Goal: Communication & Community: Answer question/provide support

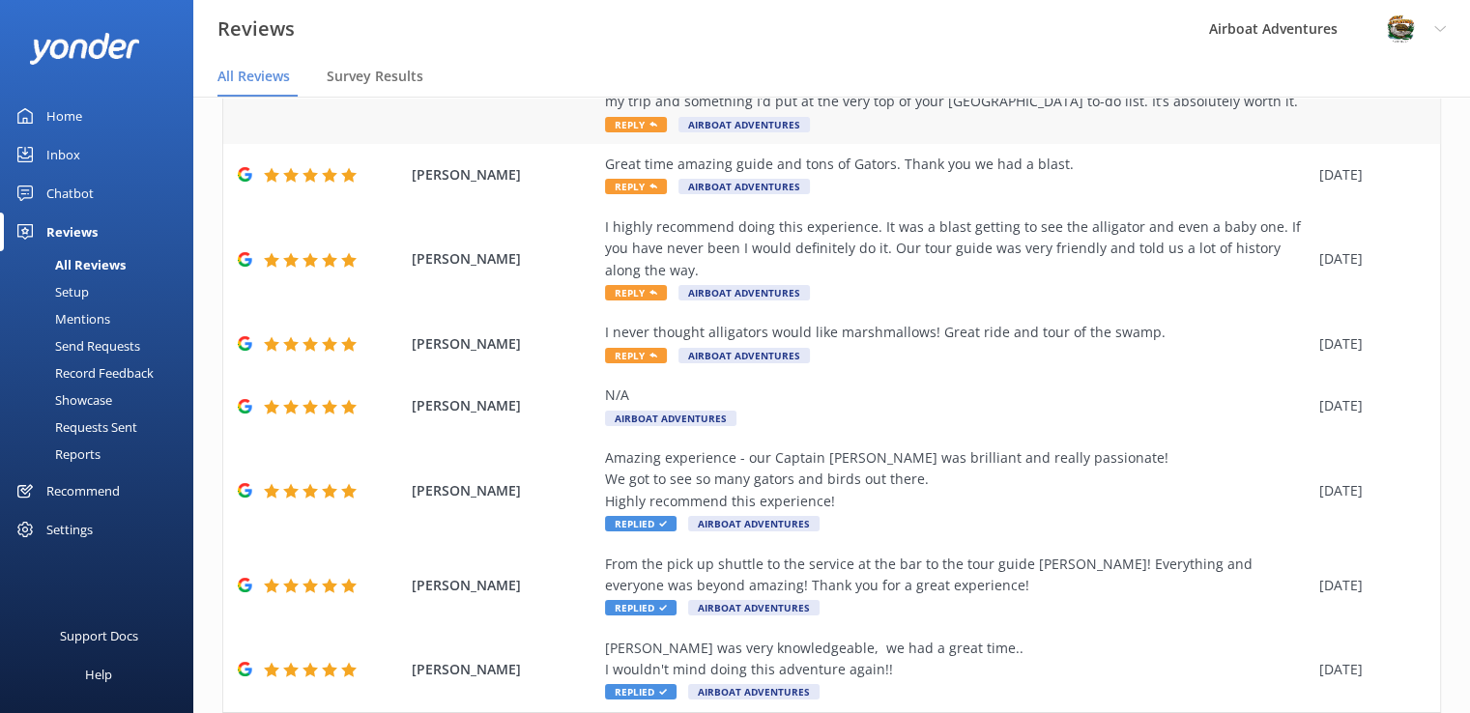
scroll to position [499, 0]
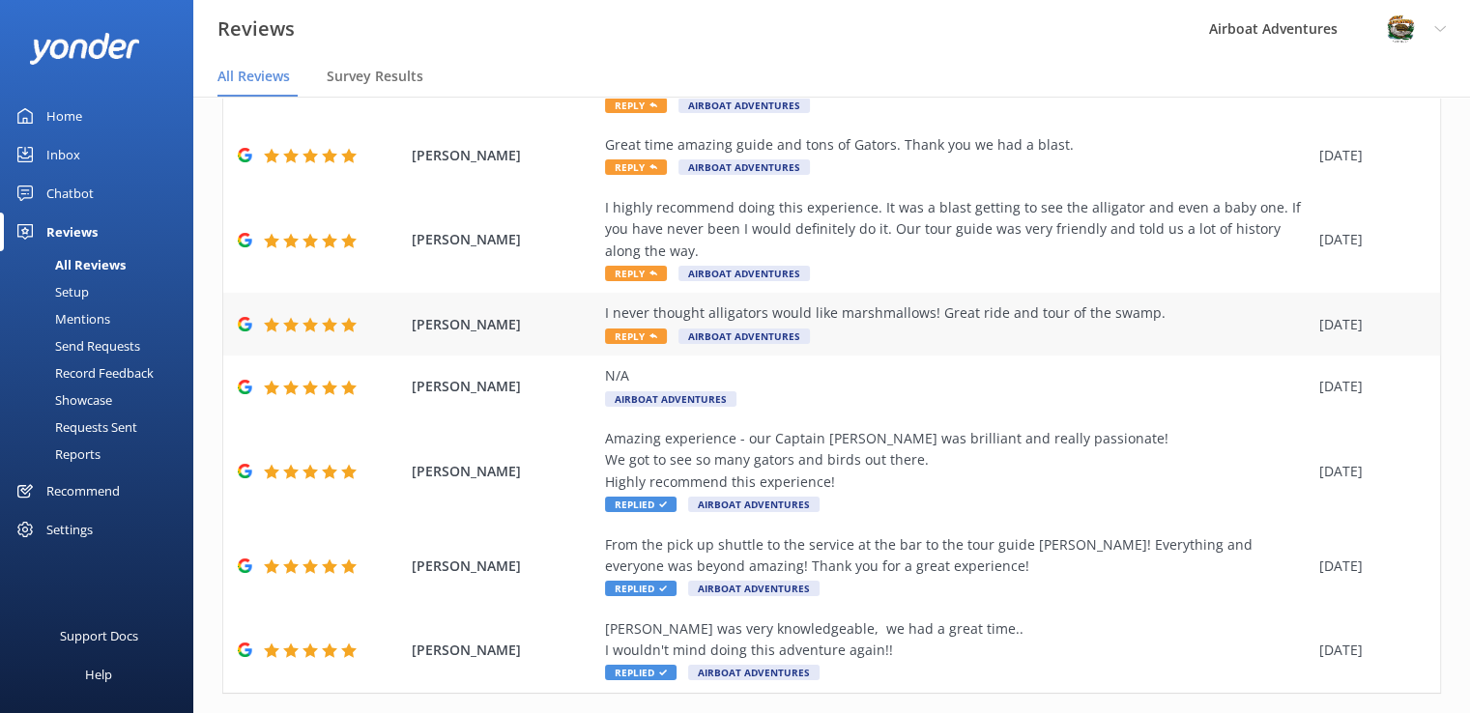
click at [622, 340] on span "Reply" at bounding box center [636, 336] width 62 height 15
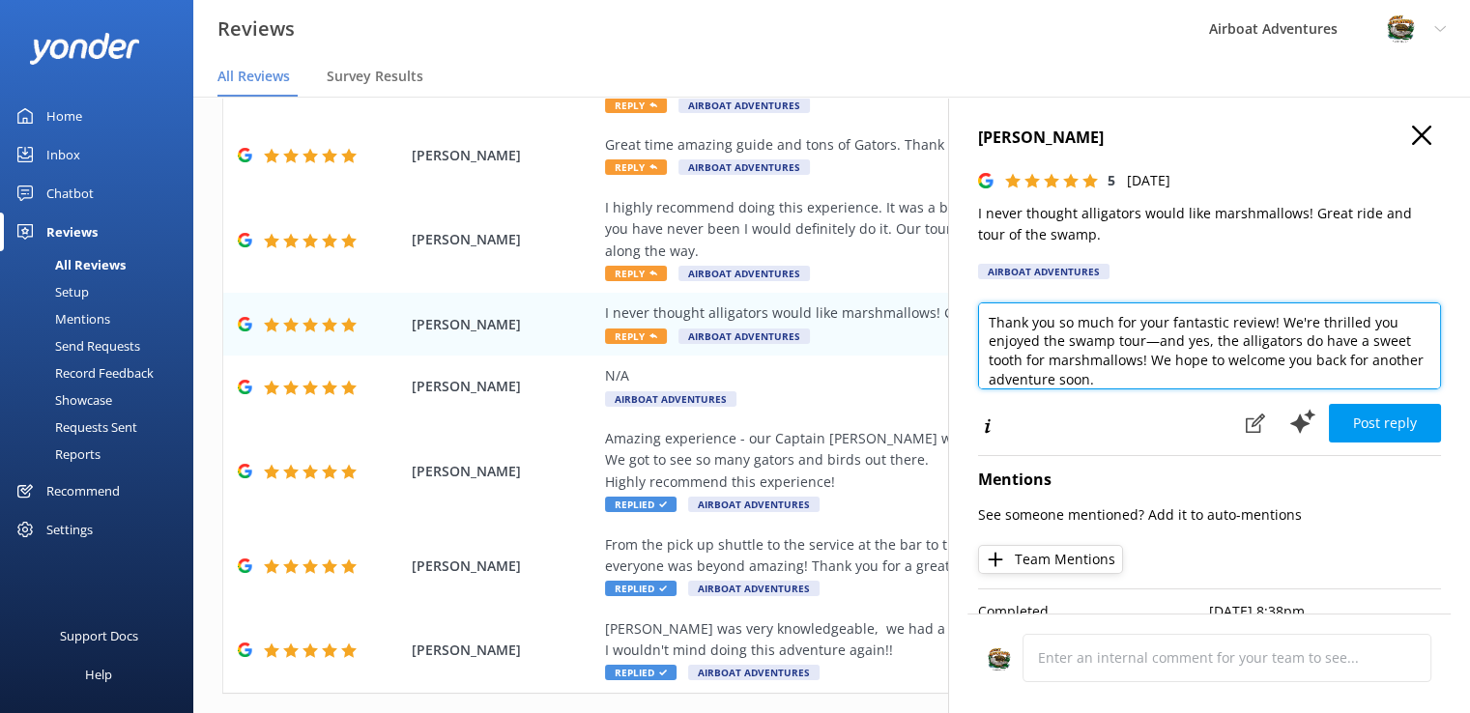
click at [1356, 322] on textarea "Thank you so much for your fantastic review! We're thrilled you enjoyed the swa…" at bounding box center [1209, 345] width 463 height 87
click at [1181, 343] on textarea "Thank you so much for your fantastic review! We're so excited you enjoyed the s…" at bounding box center [1209, 345] width 463 height 87
type textarea "Thank you so much for your fantastic review! We're so excited you enjoyed the s…"
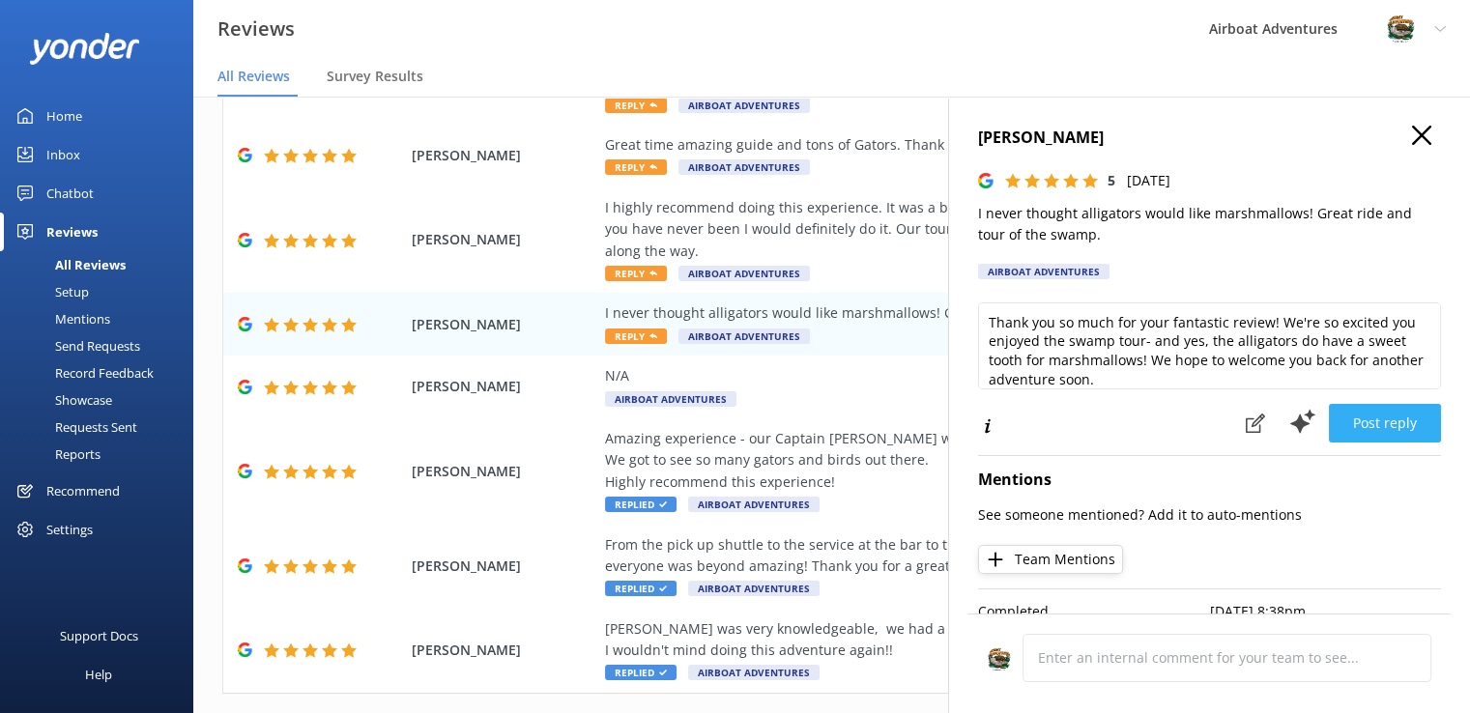
click at [1399, 430] on button "Post reply" at bounding box center [1385, 423] width 112 height 39
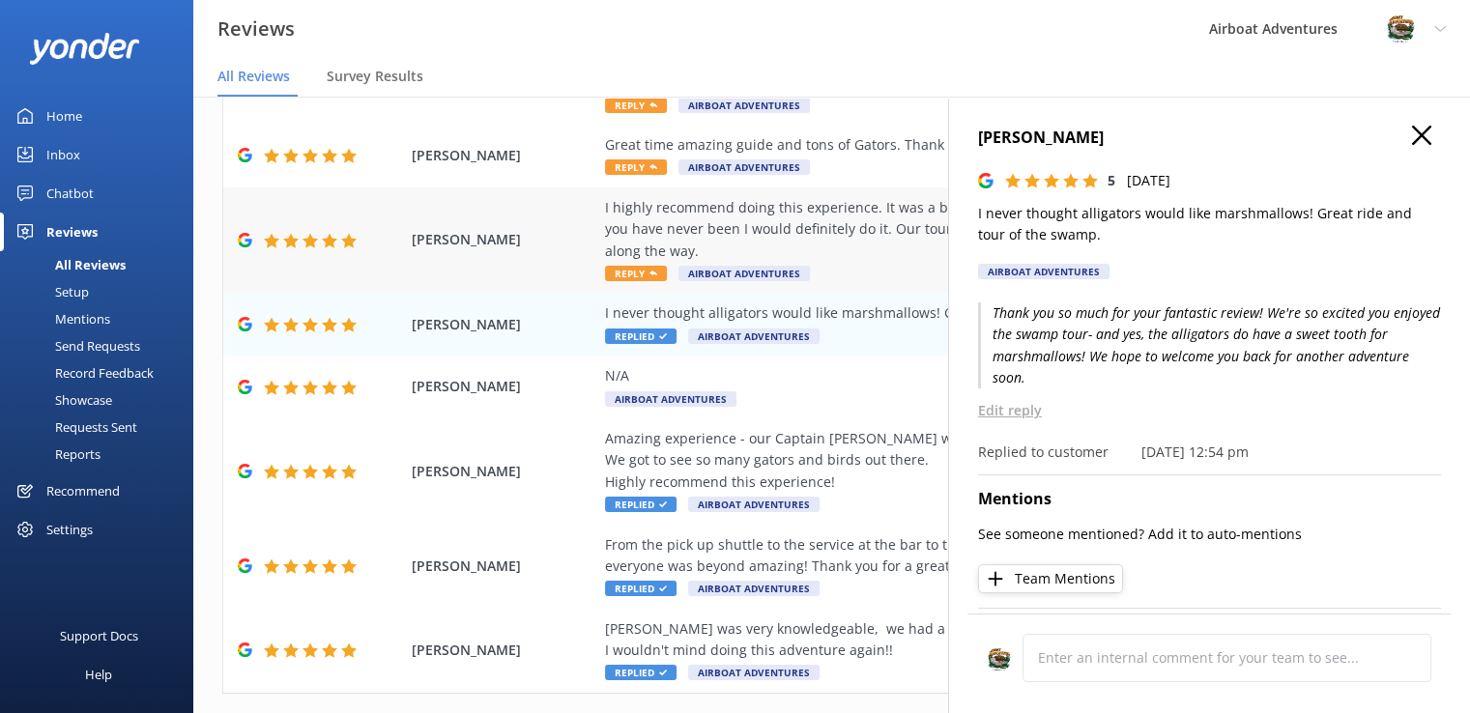
click at [634, 277] on span "Reply" at bounding box center [636, 273] width 62 height 15
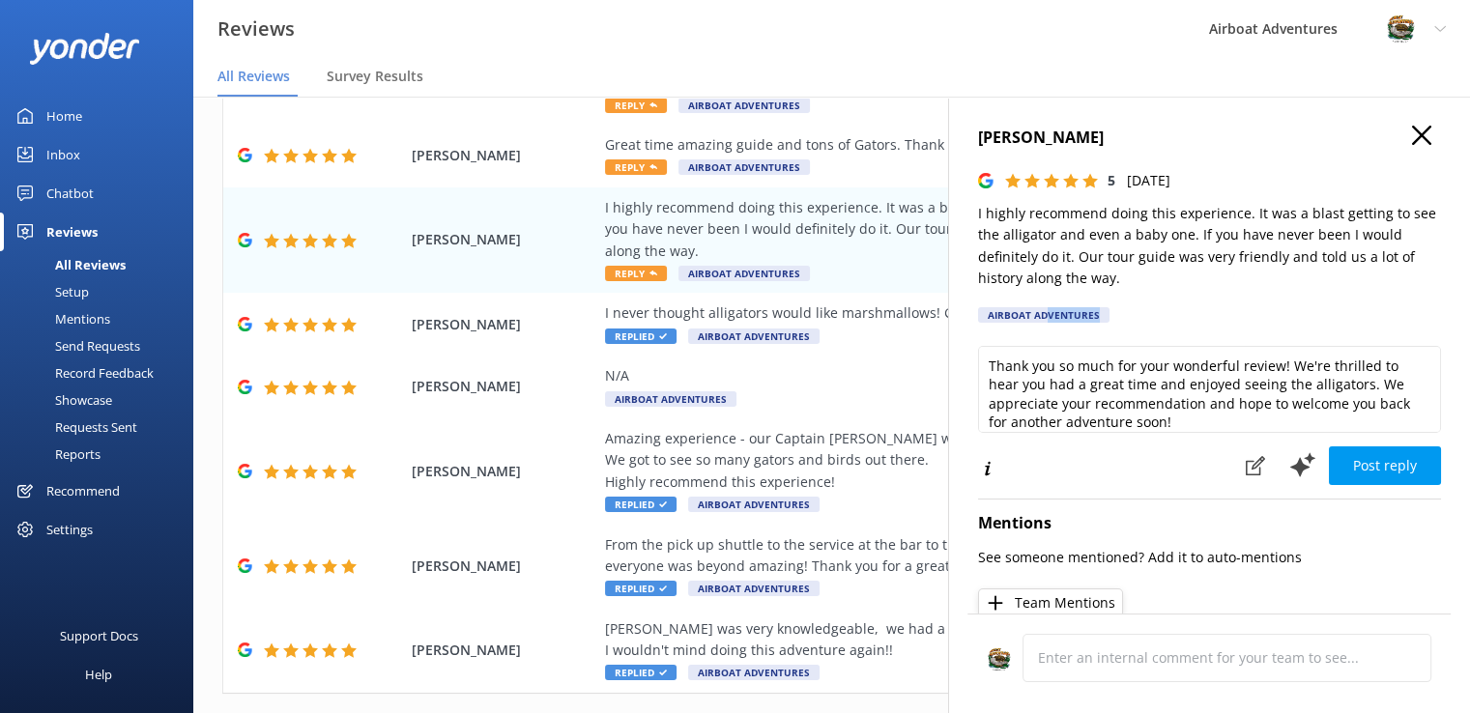
drag, startPoint x: 1044, startPoint y: 322, endPoint x: 1260, endPoint y: 372, distance: 222.2
click at [1260, 372] on div "[PERSON_NAME] 5 [DATE] I highly recommend doing this experience. It was a blast…" at bounding box center [1209, 453] width 522 height 713
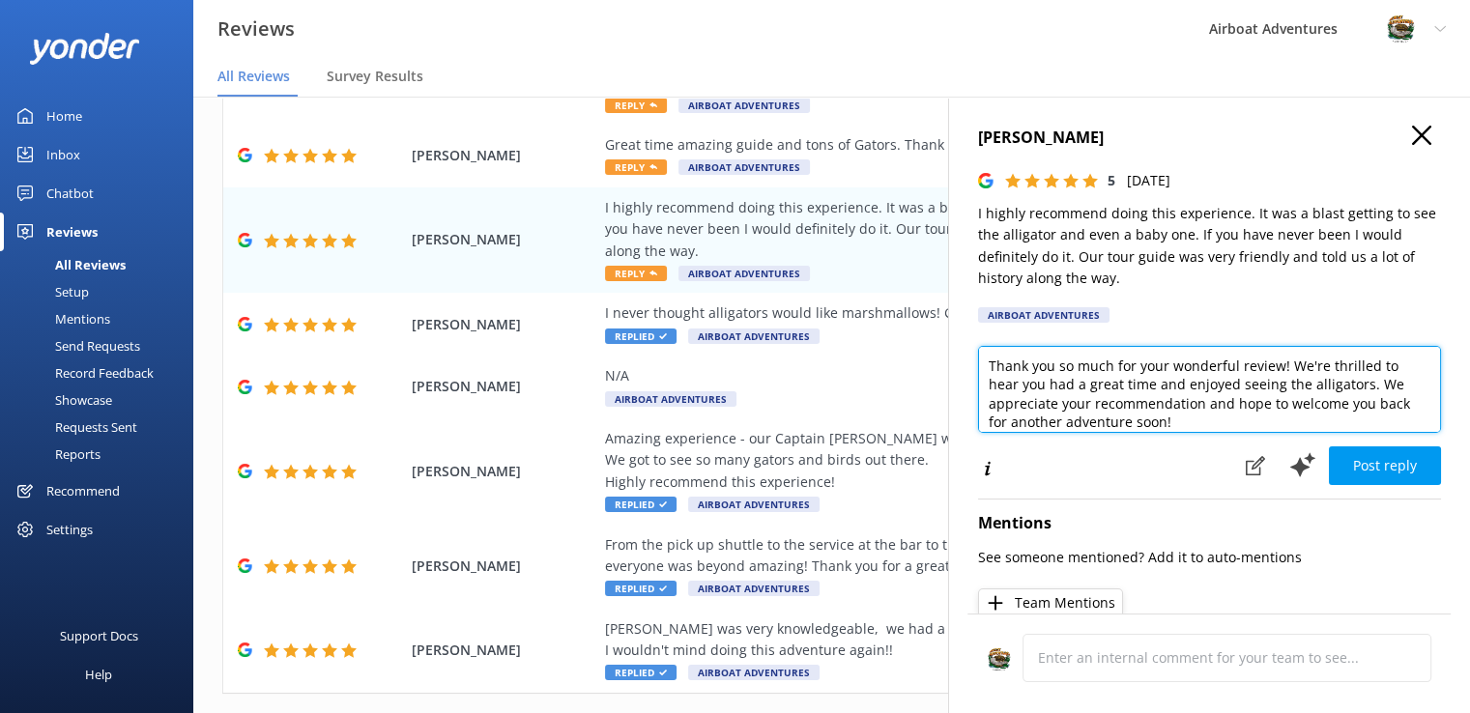
drag, startPoint x: 1273, startPoint y: 369, endPoint x: 1059, endPoint y: 329, distance: 218.3
click at [1059, 329] on div "[PERSON_NAME] 5 [DATE] I highly recommend doing this experience. It was a blast…" at bounding box center [1209, 453] width 522 height 713
click at [1011, 368] on textarea "Thank you for recommending us! We're thrilled to hear you had a great time and …" at bounding box center [1209, 389] width 463 height 87
click at [1191, 369] on textarea "Thank you for recommending us! We're thrilled to hear you had a great time and …" at bounding box center [1209, 389] width 463 height 87
drag, startPoint x: 1125, startPoint y: 406, endPoint x: 1277, endPoint y: 384, distance: 154.3
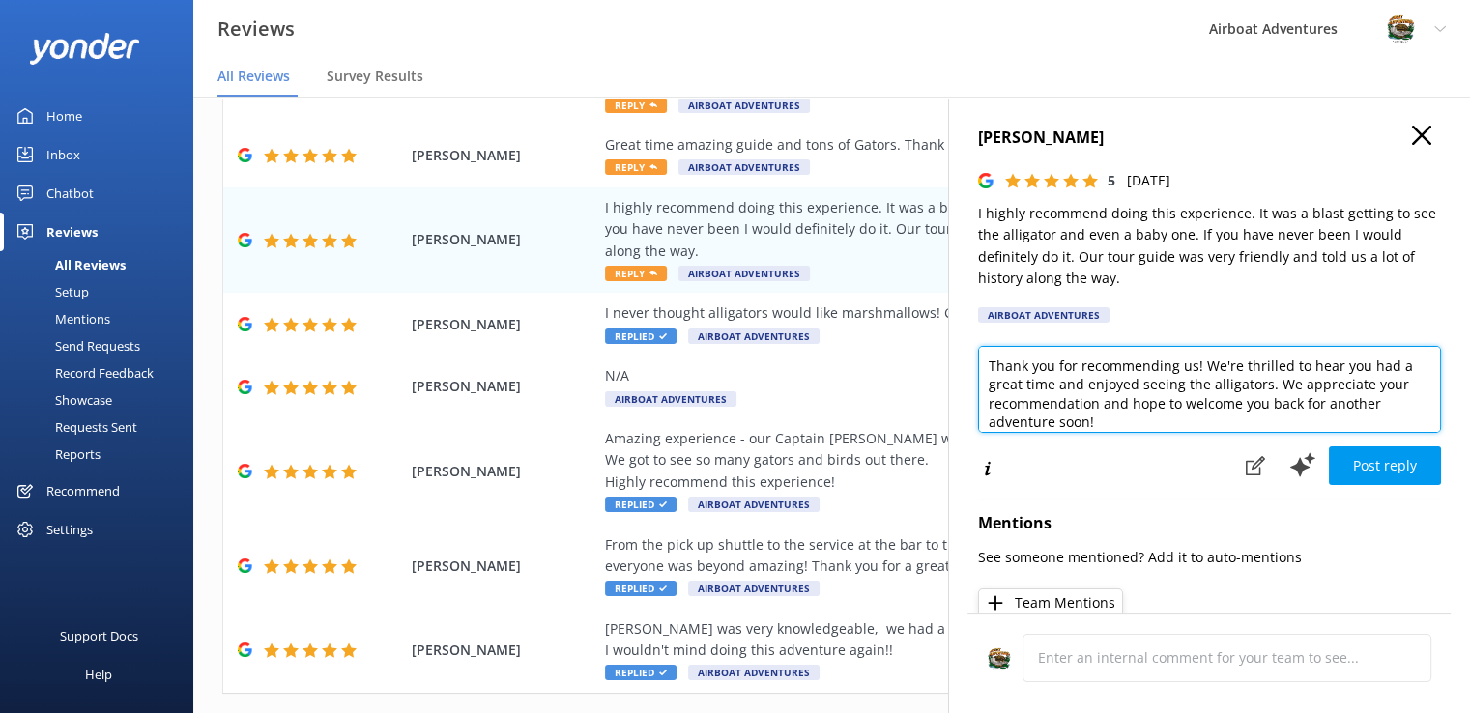
click at [1277, 384] on textarea "Thank you for recommending us! We're thrilled to hear you had a great time and …" at bounding box center [1209, 389] width 463 height 87
click at [1190, 374] on textarea "Thank you for recommending us! We're thrilled to hear you had a great time and …" at bounding box center [1209, 389] width 463 height 87
drag, startPoint x: 1190, startPoint y: 374, endPoint x: 944, endPoint y: 326, distance: 251.1
click at [944, 326] on div "Out of 5000 reviews: 4.7 NPS 81 All reply statuses All reply statuses Needs a r…" at bounding box center [831, 385] width 1276 height 655
click at [1118, 432] on textarea "Thank you for the sweet review! We're thrilled to hear you had a great time and…" at bounding box center [1209, 389] width 463 height 87
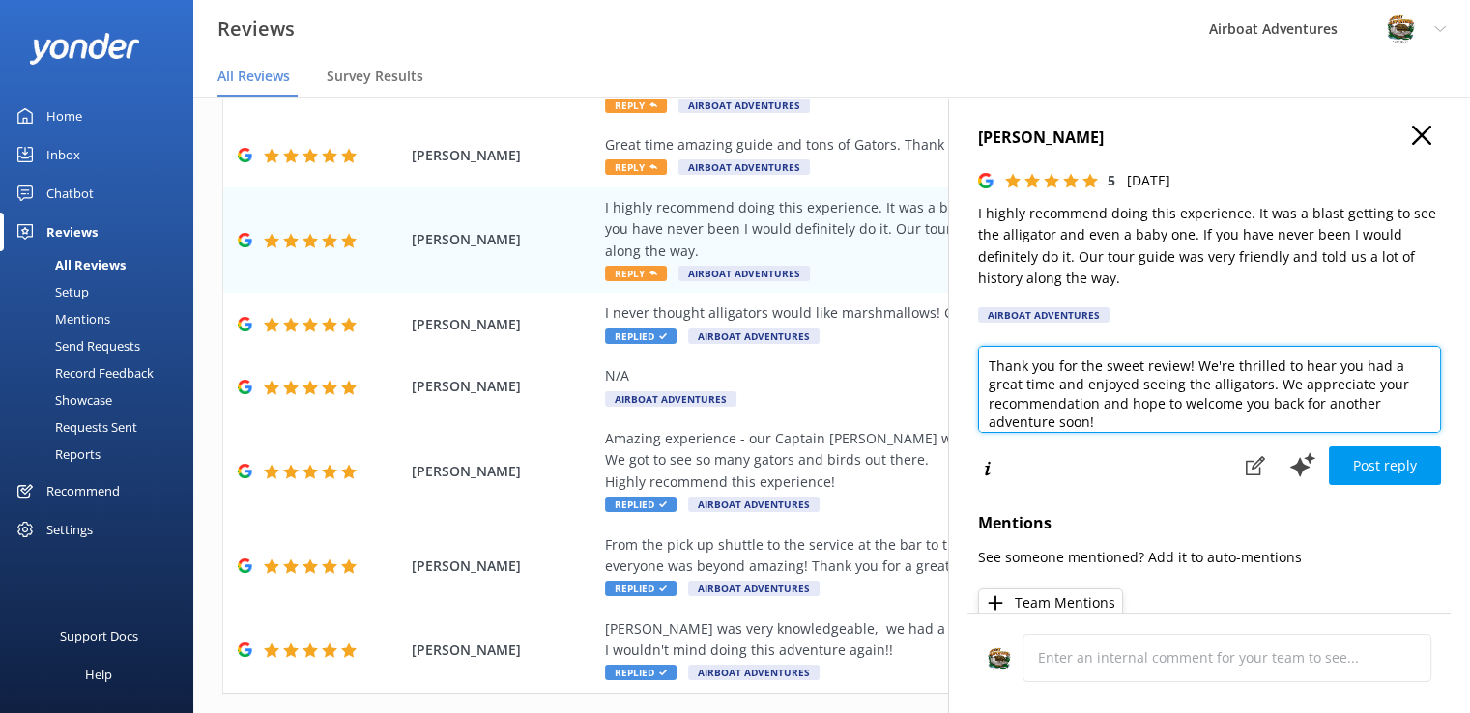
click at [1050, 422] on textarea "Thank you for the sweet review! We're thrilled to hear you had a great time and…" at bounding box center [1209, 389] width 463 height 87
type textarea "Thank you for the sweet review! We're thrilled to hear you had a great time and…"
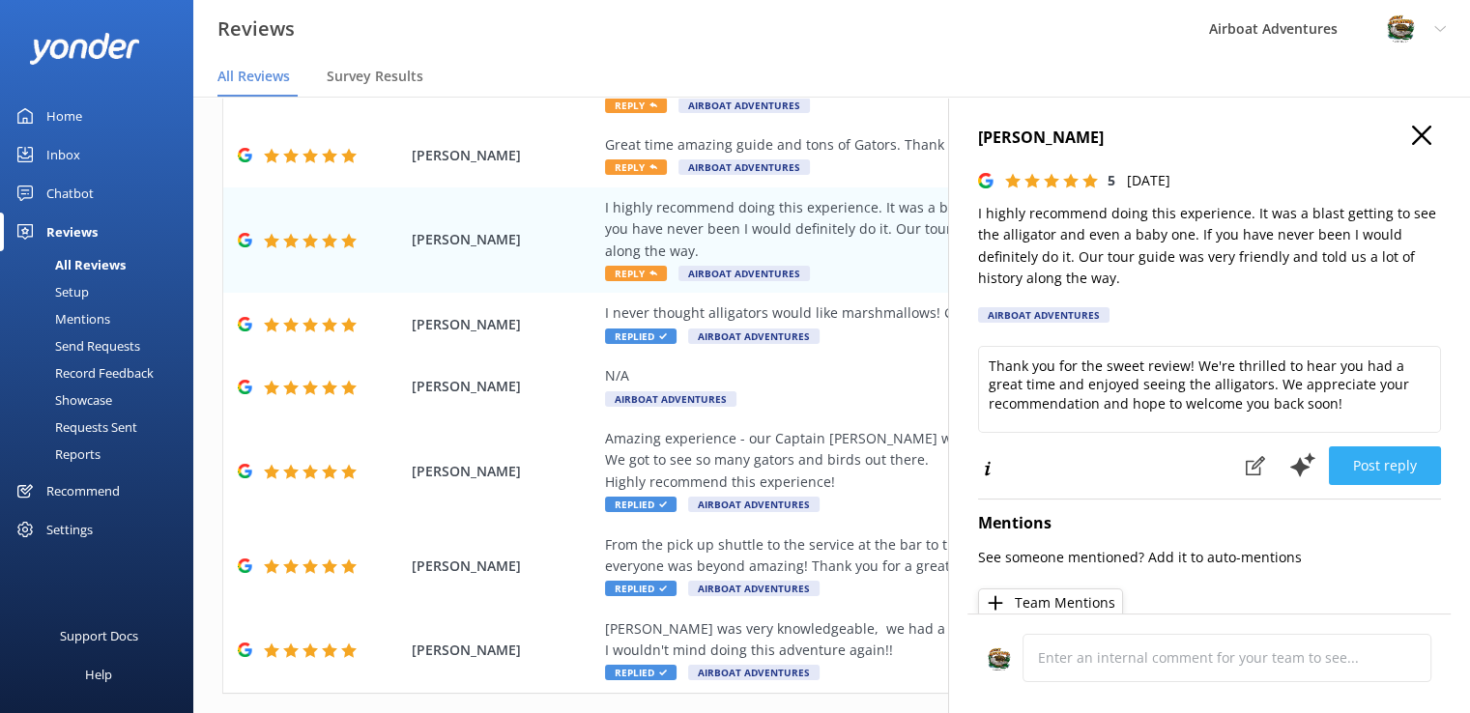
click at [1370, 473] on button "Post reply" at bounding box center [1385, 465] width 112 height 39
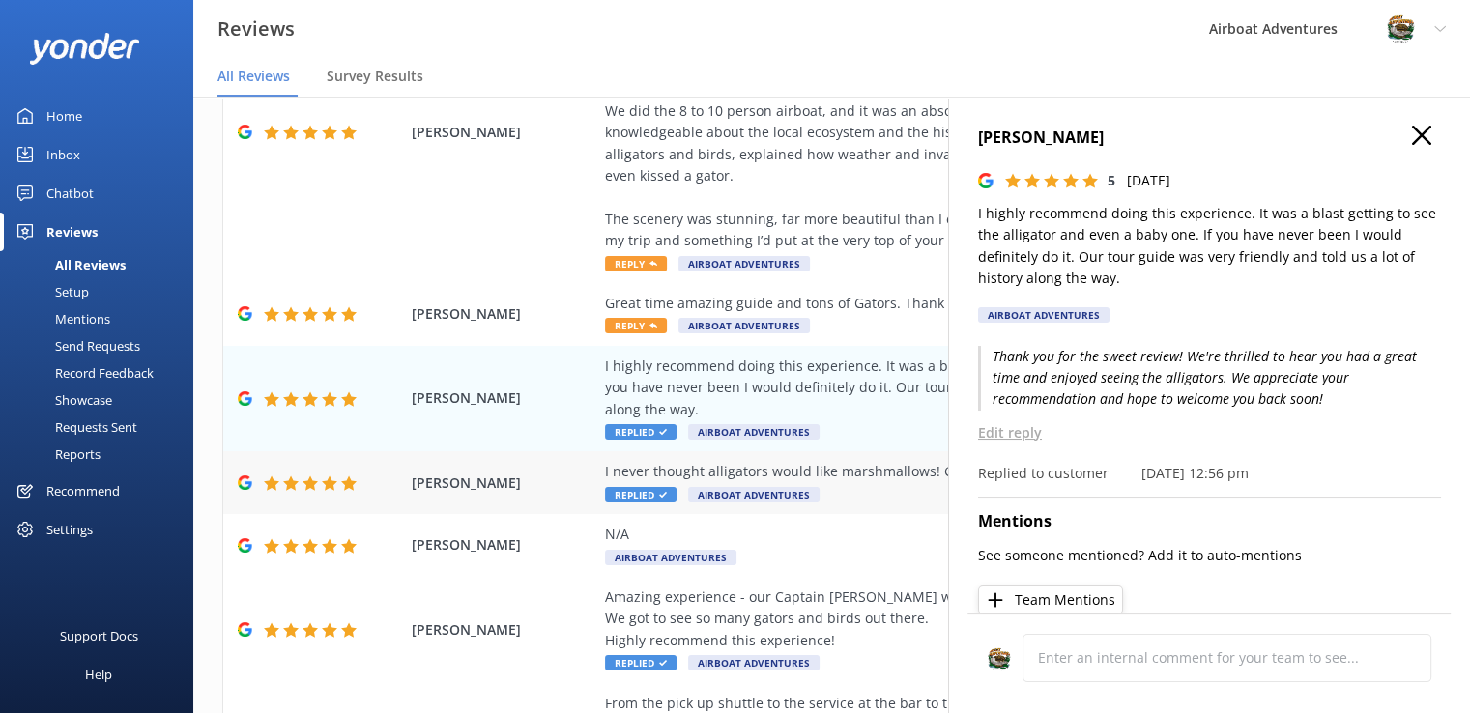
scroll to position [336, 0]
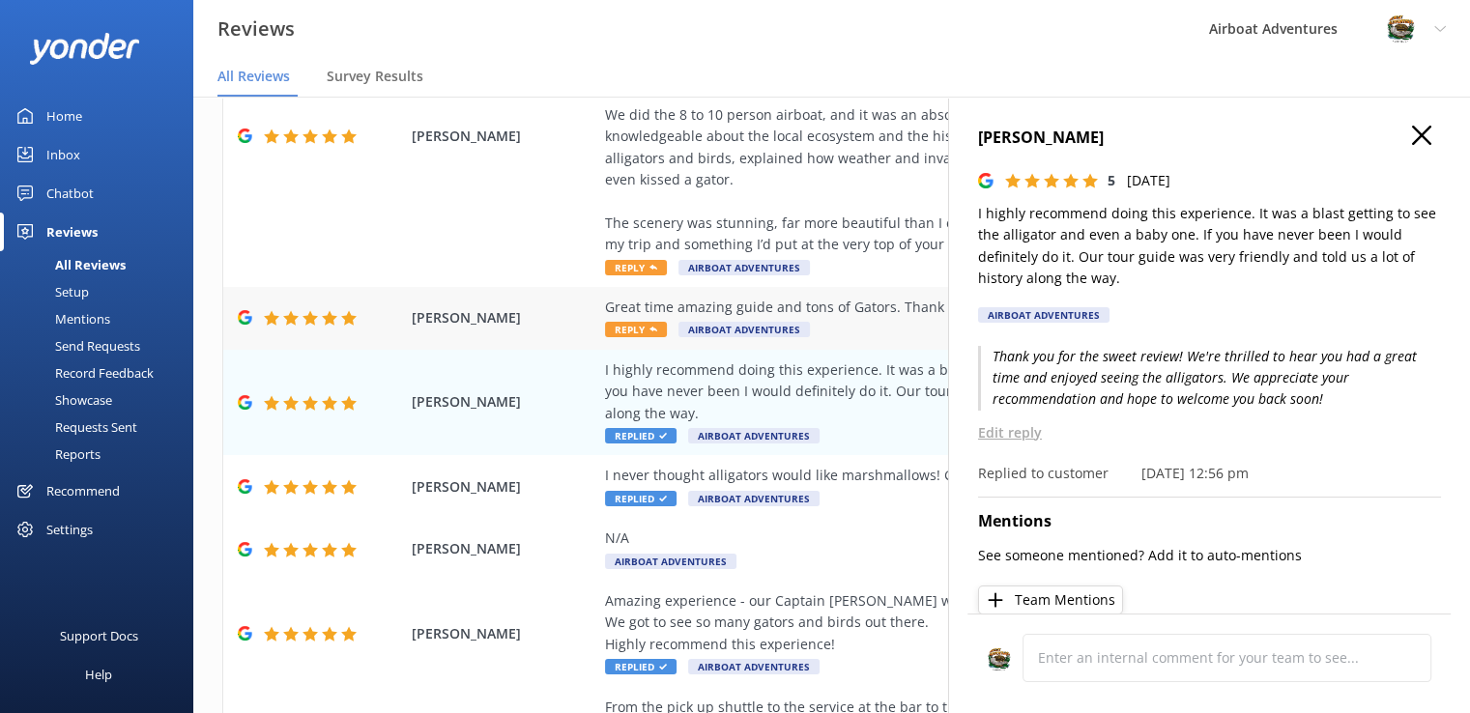
click at [612, 327] on span "Reply" at bounding box center [636, 329] width 62 height 15
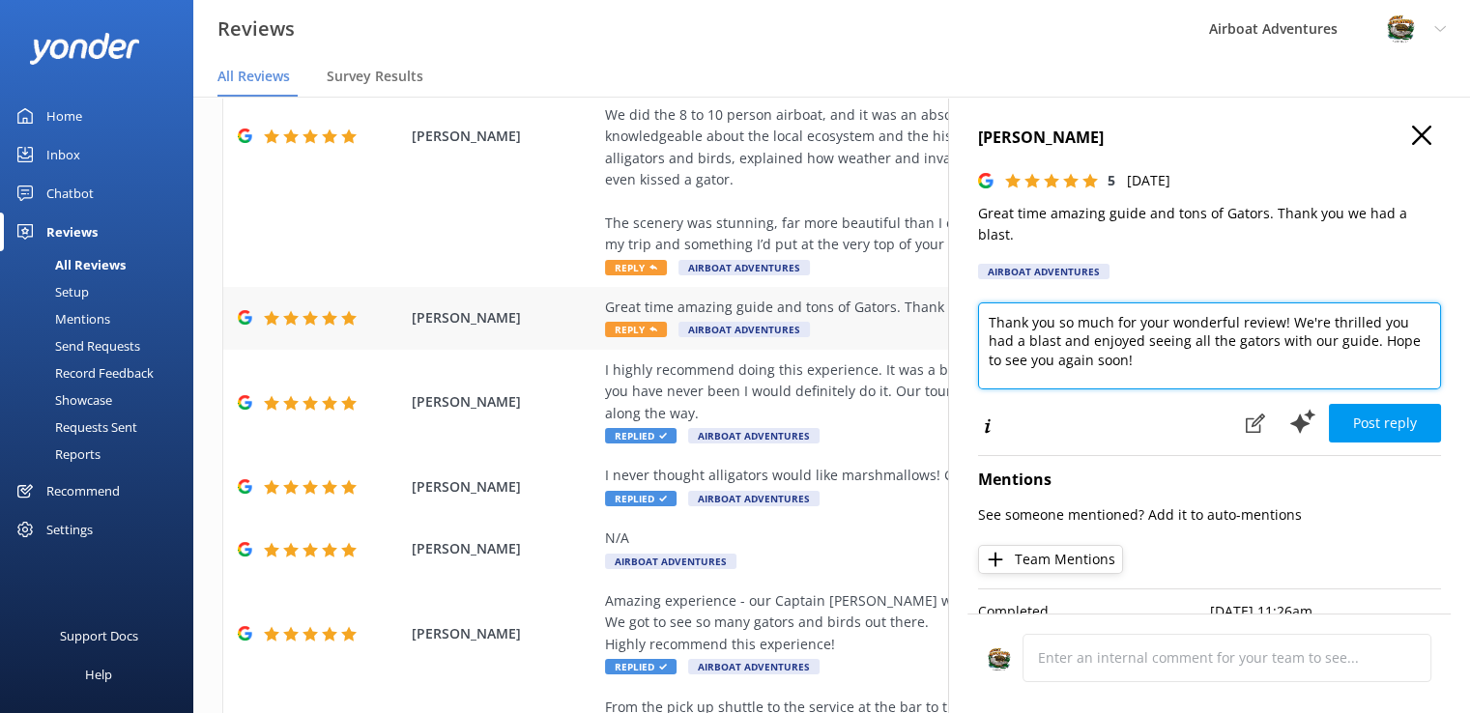
drag, startPoint x: 1287, startPoint y: 325, endPoint x: 936, endPoint y: 314, distance: 350.9
click at [936, 314] on div "Out of 5000 reviews: 4.7 NPS 81 All reply statuses All reply statuses Needs a r…" at bounding box center [831, 385] width 1276 height 655
click at [1073, 337] on textarea "We're thrilled you had a blast and enjoyed seeing all the gators with our guide…" at bounding box center [1209, 345] width 463 height 87
click at [1074, 325] on textarea "We're thrilled you had a blast and enjoyed seeing all the gators with our guide…" at bounding box center [1209, 345] width 463 height 87
drag, startPoint x: 1052, startPoint y: 344, endPoint x: 1024, endPoint y: 321, distance: 36.4
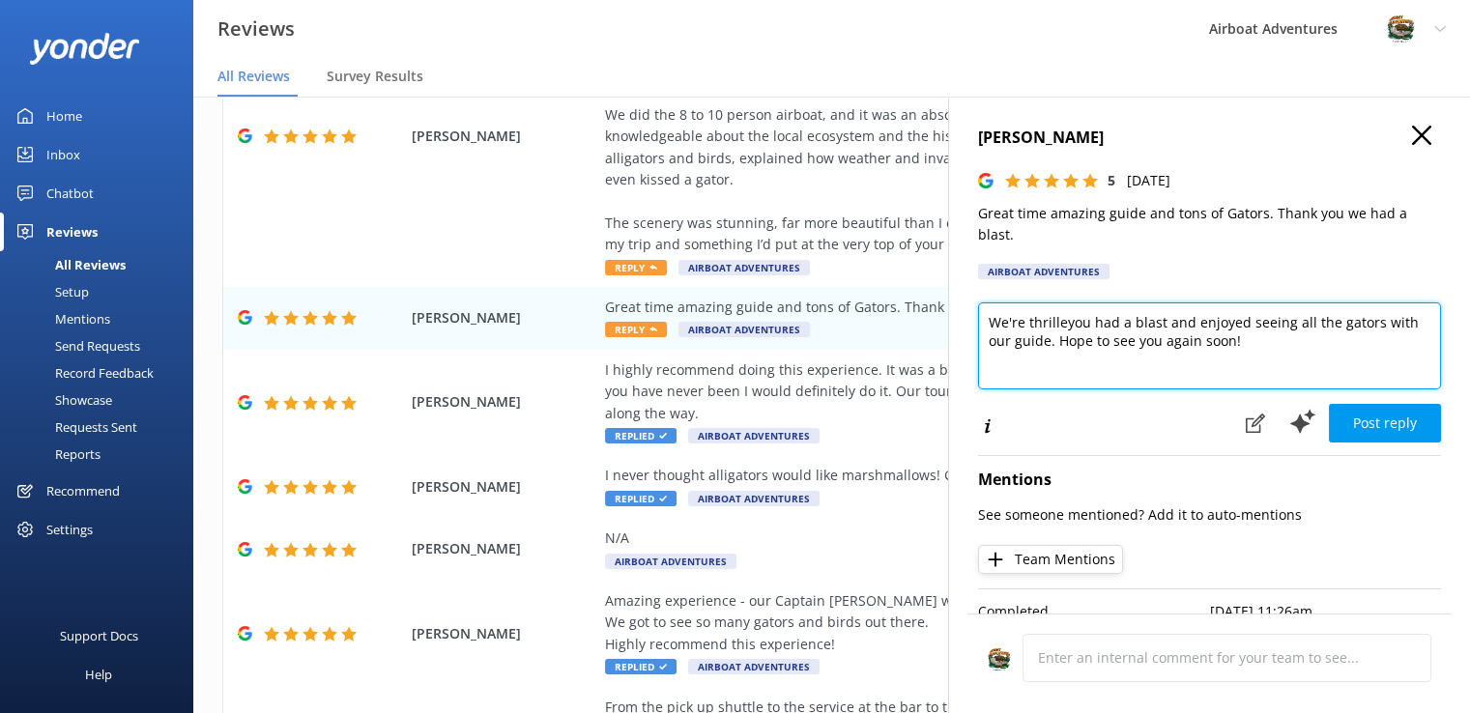
click at [1024, 321] on textarea "We're thrilleyou had a blast and enjoyed seeing all the gators with our guide. …" at bounding box center [1209, 345] width 463 height 87
click at [1130, 357] on textarea "We're so excited that you enjoyed the tour, gators and all! Hope to see you aga…" at bounding box center [1209, 345] width 463 height 87
click at [1361, 330] on textarea "We're so excited that you enjoyed the tour, gators and all! Hope to see you aga…" at bounding box center [1209, 345] width 463 height 87
click at [1279, 326] on textarea "We're so excited that you enjoyed the tour, gators and all! We hope to see you …" at bounding box center [1209, 345] width 463 height 87
click at [1194, 347] on textarea "We're so excited that you enjoyed the tour, gators and all! We hope to see you …" at bounding box center [1209, 345] width 463 height 87
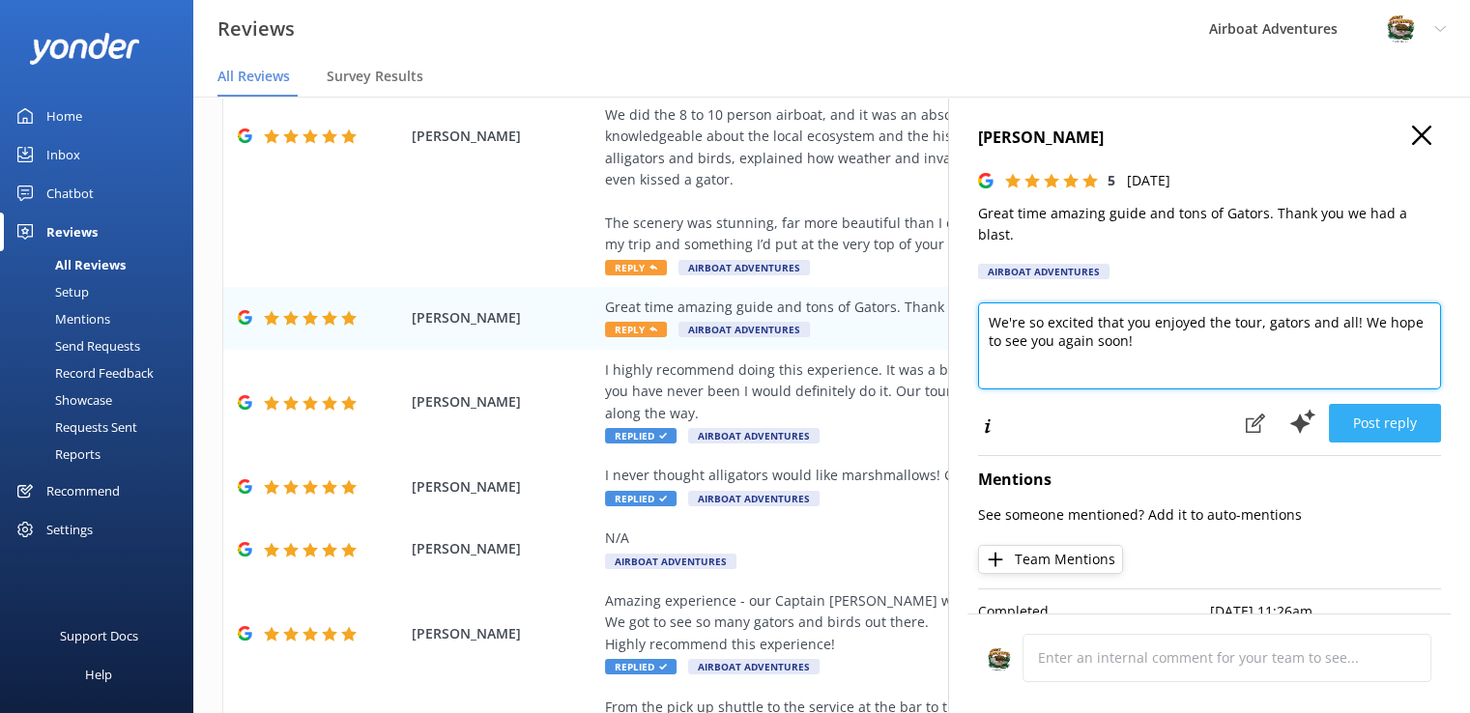
type textarea "We're so excited that you enjoyed the tour, gators and all! We hope to see you …"
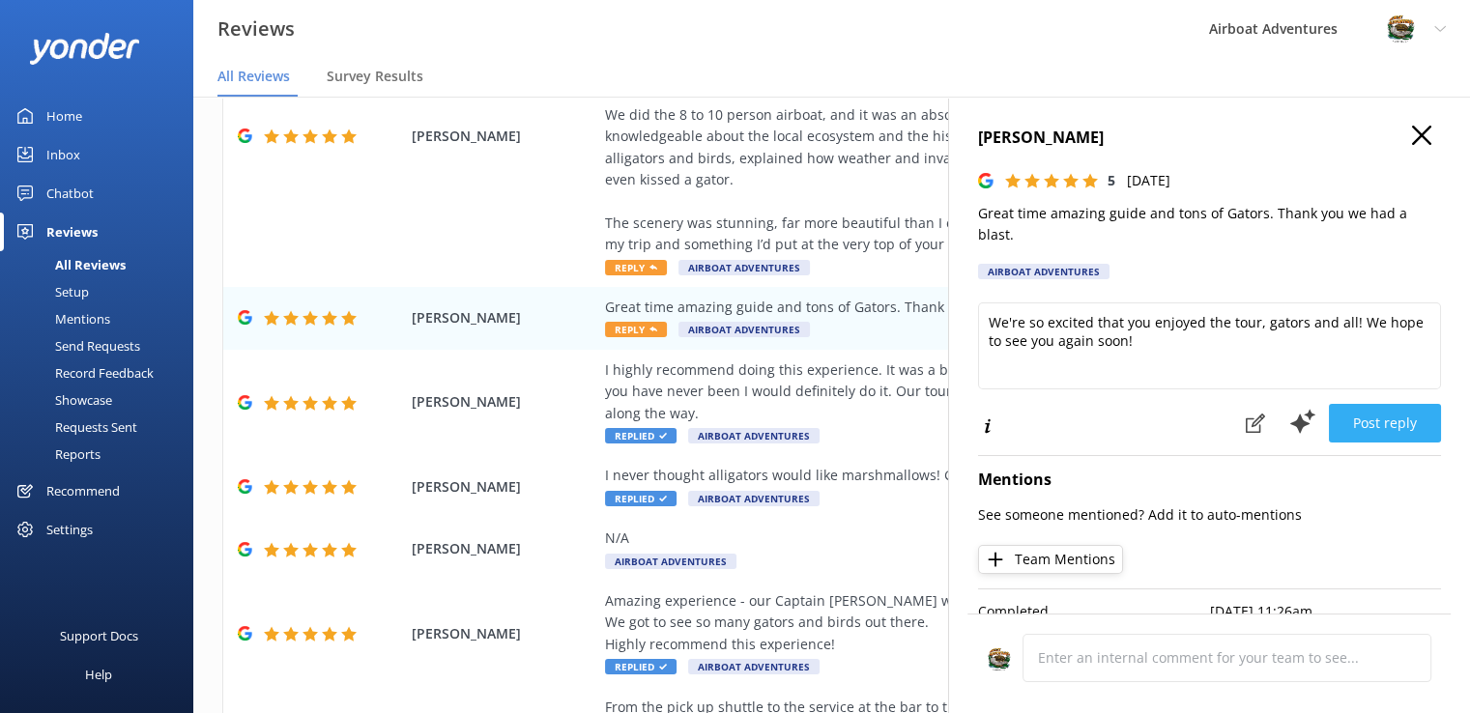
click at [1387, 415] on button "Post reply" at bounding box center [1385, 423] width 112 height 39
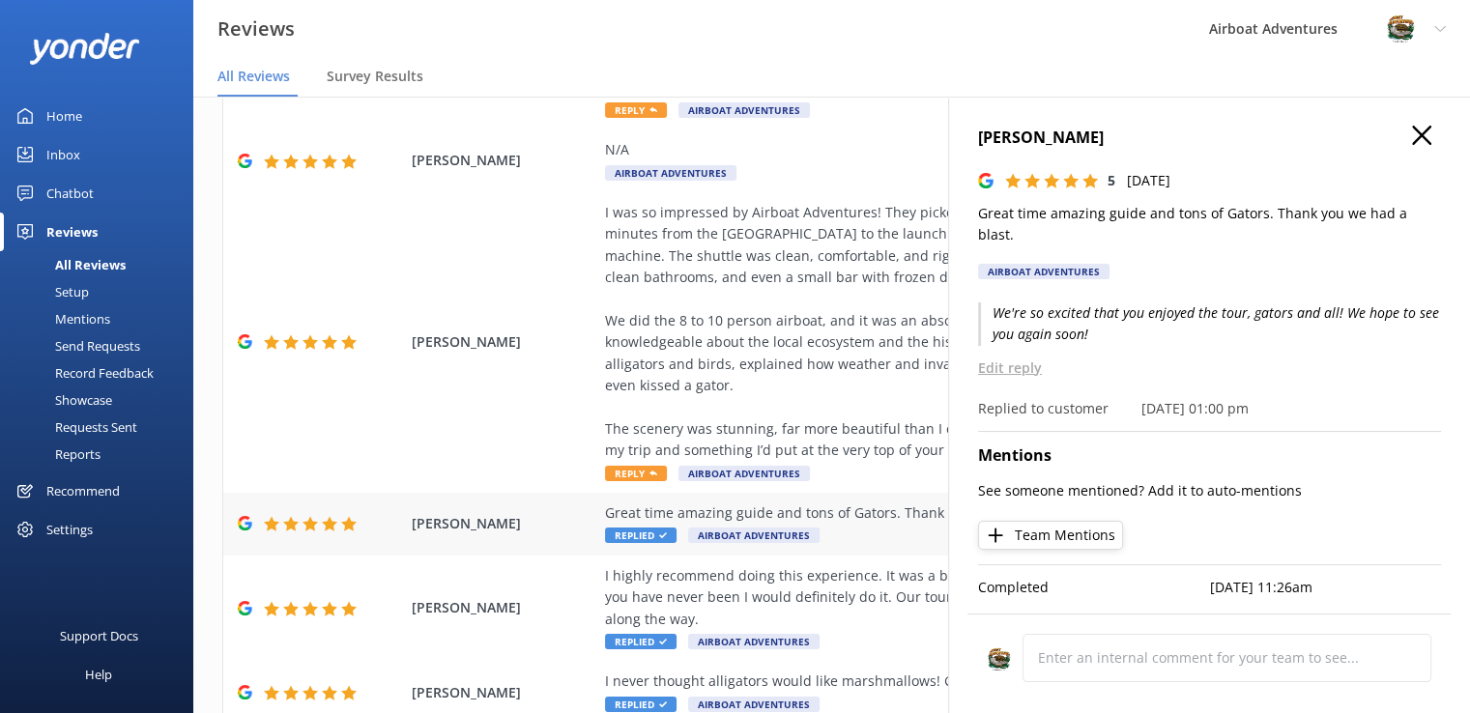
scroll to position [127, 0]
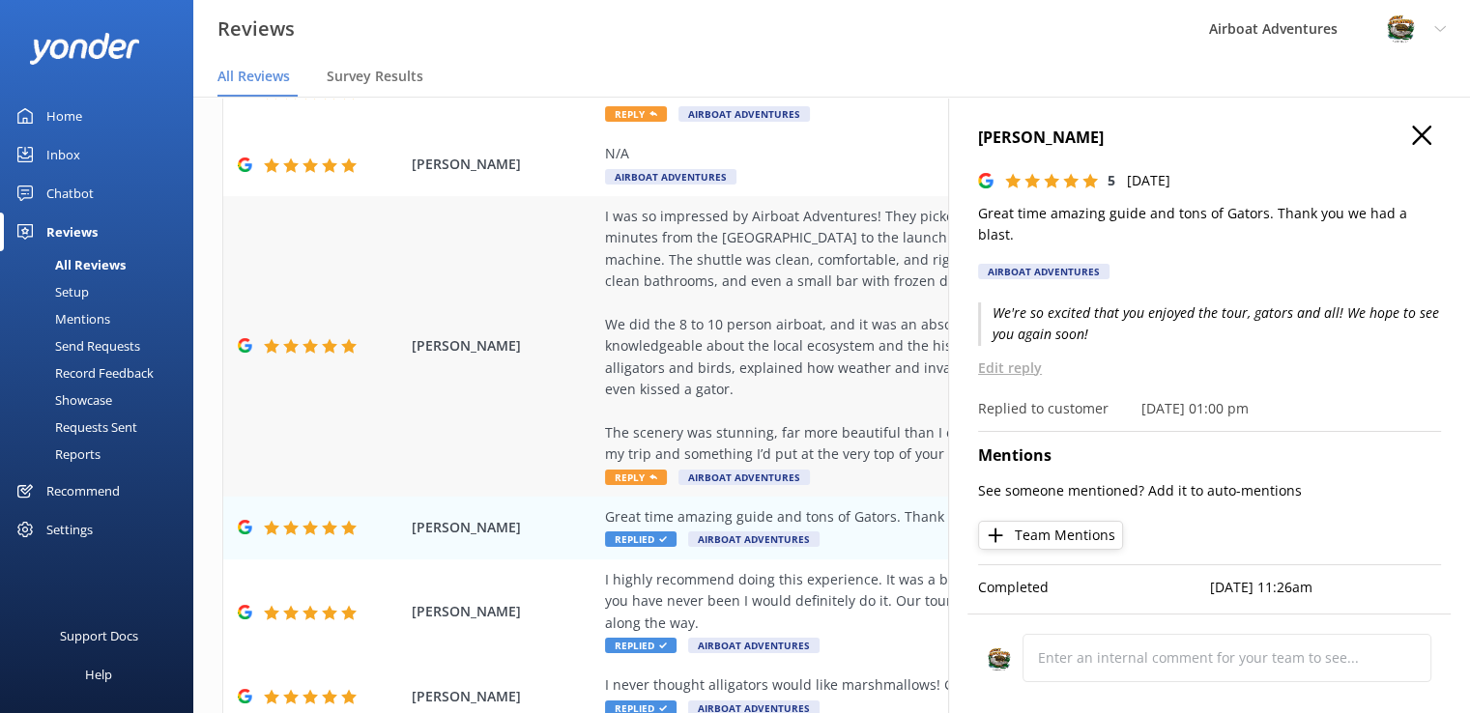
click at [630, 484] on span "Reply" at bounding box center [636, 477] width 62 height 15
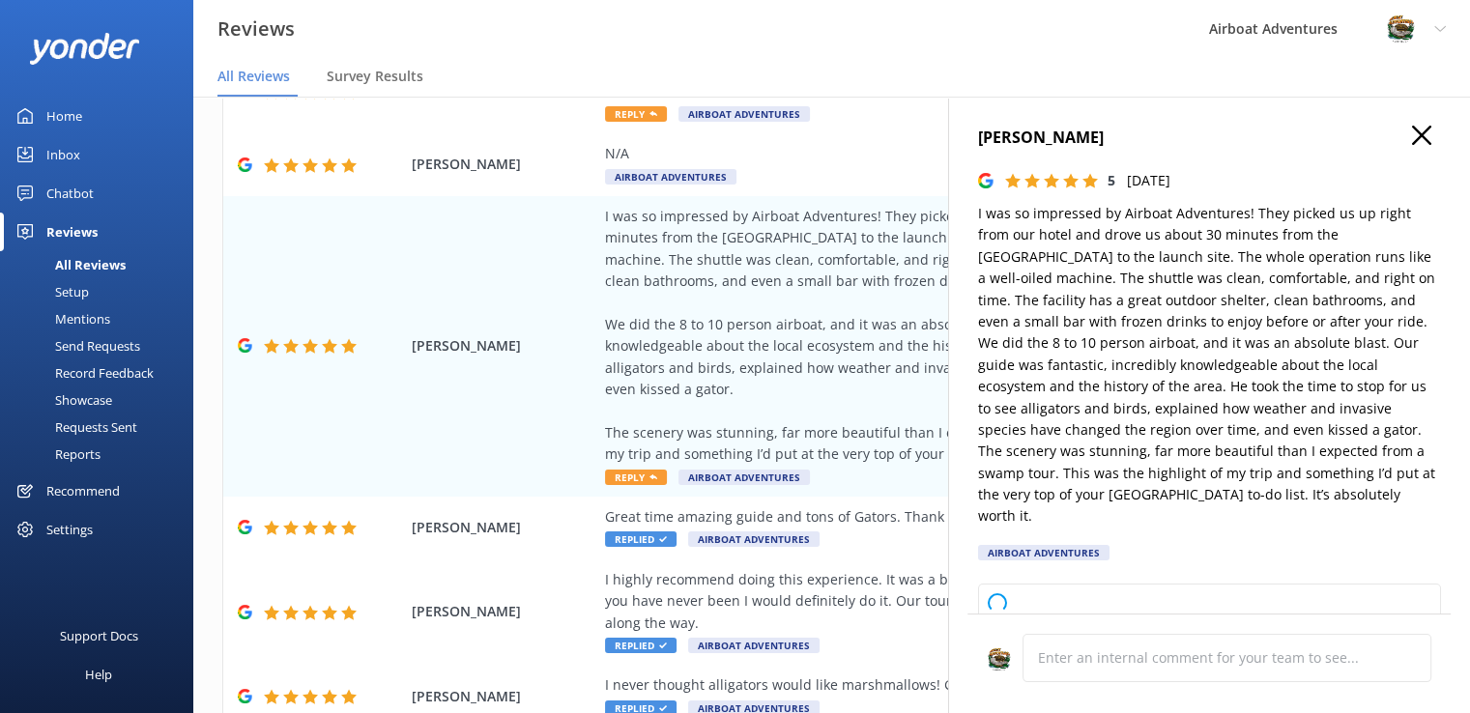
click at [1138, 420] on p "I was so impressed by Airboat Adventures! They picked us up right from our hote…" at bounding box center [1209, 365] width 463 height 325
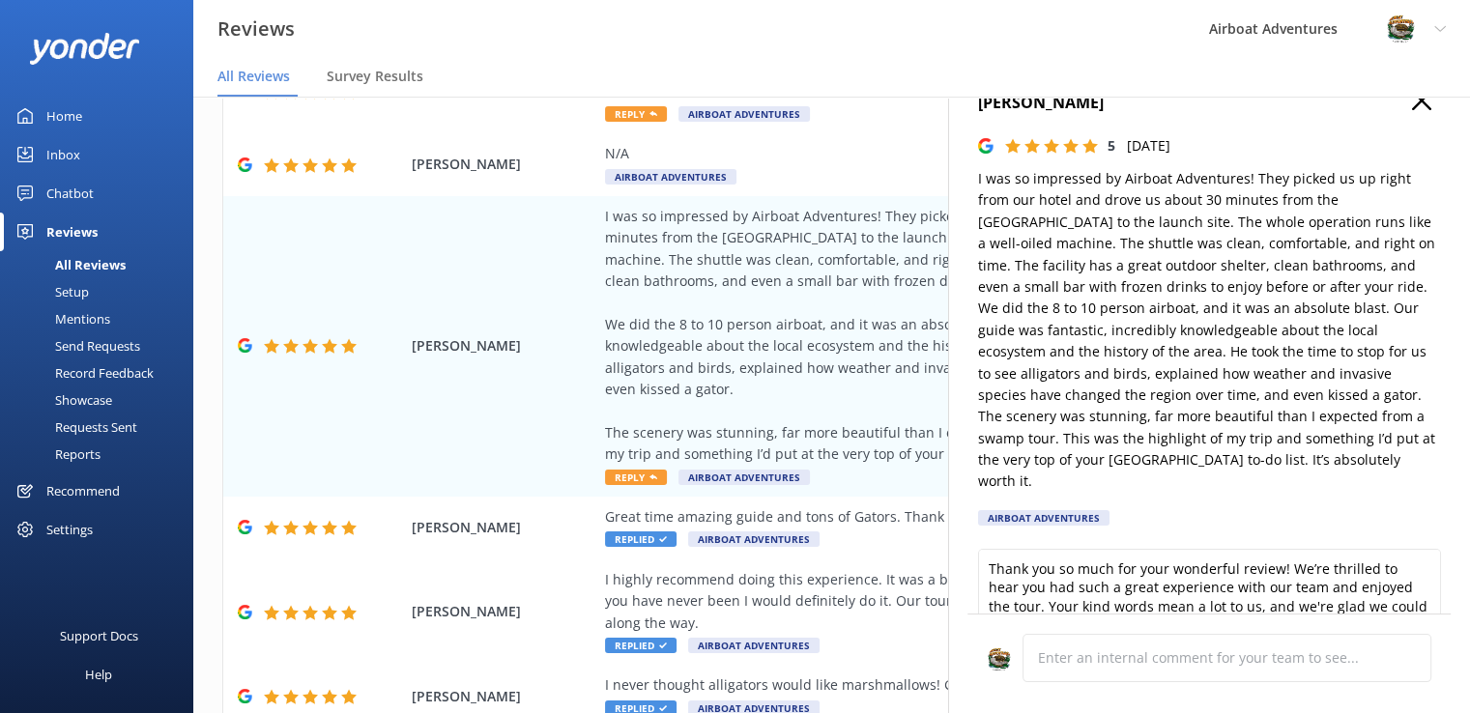
scroll to position [33, 0]
drag, startPoint x: 1279, startPoint y: 550, endPoint x: 910, endPoint y: 529, distance: 369.7
click at [910, 529] on div "Out of 5000 reviews: 4.7 NPS 81 All reply statuses All reply statuses Needs a r…" at bounding box center [831, 385] width 1276 height 655
click at [1147, 579] on textarea "This is an awesome review, [PERSON_NAME]! We’re thrilled to hear you had such a…" at bounding box center [1209, 594] width 463 height 87
click at [1296, 551] on textarea "This is an awesome review, [PERSON_NAME]! We’re thrilled to hear you had such a…" at bounding box center [1209, 594] width 463 height 87
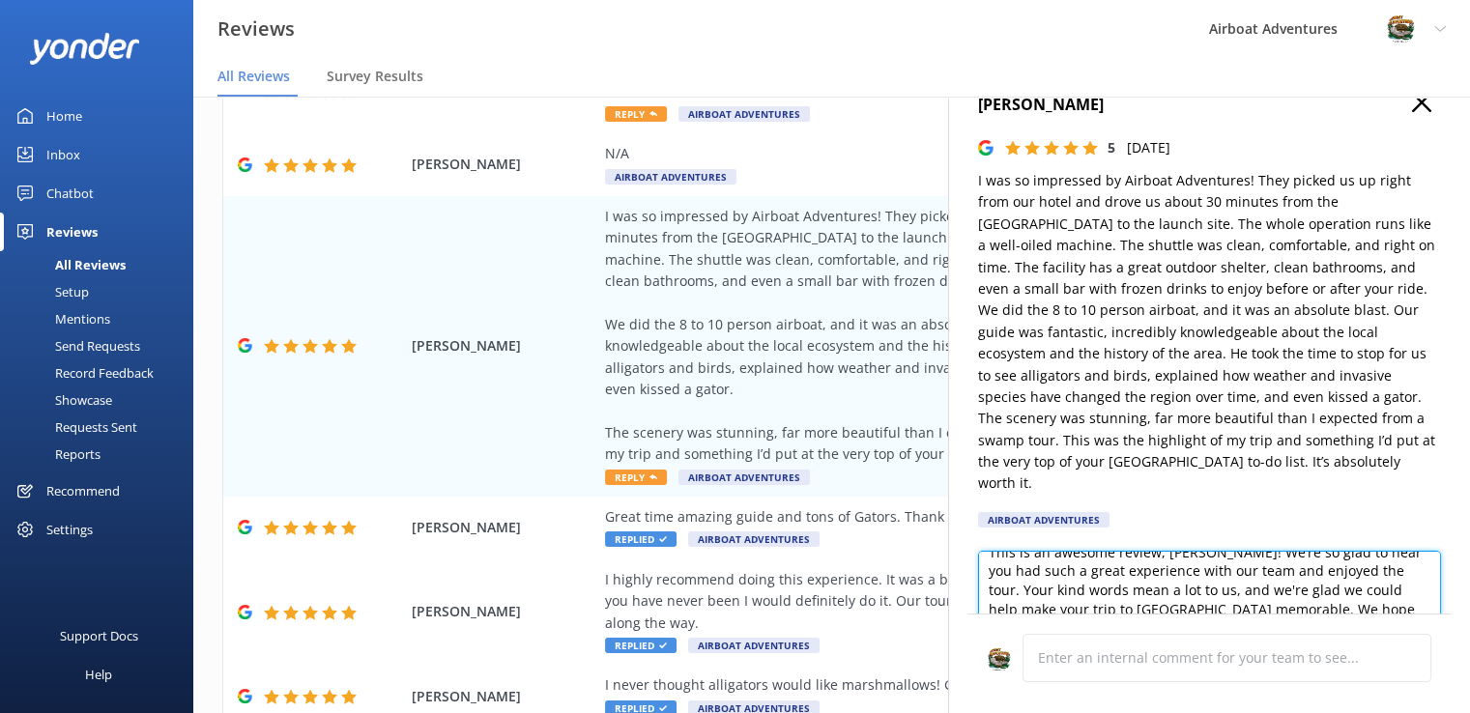
scroll to position [19, 0]
click at [1044, 569] on textarea "This is an awesome review, [PERSON_NAME]! We’re so glad to hear you had such a …" at bounding box center [1209, 594] width 463 height 87
click at [1176, 596] on textarea "This is an awesome review, [PERSON_NAME]! We’re so glad to hear you had such a …" at bounding box center [1209, 594] width 463 height 87
drag, startPoint x: 1145, startPoint y: 600, endPoint x: 1158, endPoint y: 607, distance: 14.3
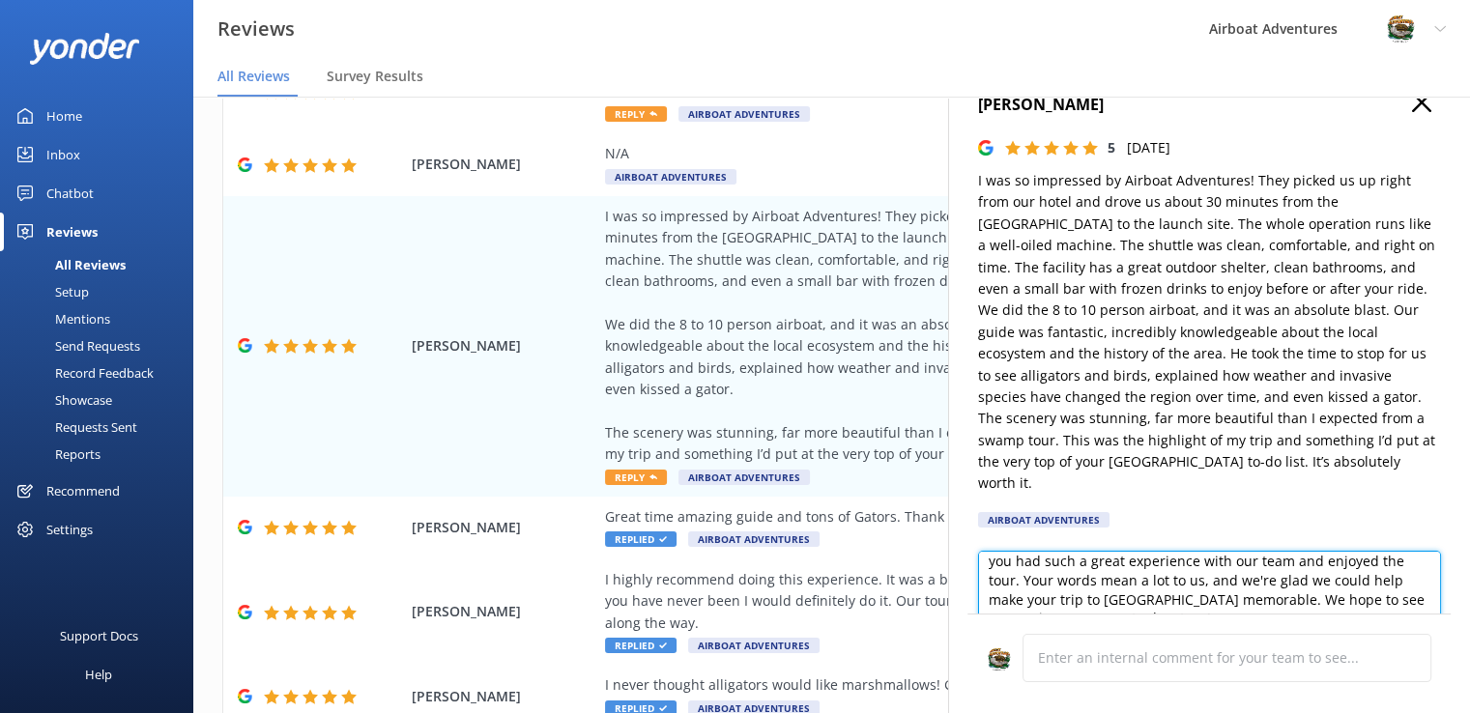
drag, startPoint x: 1158, startPoint y: 607, endPoint x: 1090, endPoint y: 578, distance: 73.6
click at [1090, 578] on textarea "This is an awesome review, [PERSON_NAME]! We’re so glad to hear you had such a …" at bounding box center [1209, 594] width 463 height 87
click at [1235, 580] on textarea "This is an awesome review, [PERSON_NAME]! We’re so glad to hear you had such a …" at bounding box center [1209, 594] width 463 height 87
click at [1268, 581] on textarea "This is an awesome review, [PERSON_NAME]! We’re so glad to hear you had such a …" at bounding box center [1209, 594] width 463 height 87
click at [1334, 592] on textarea "This is an awesome review, [PERSON_NAME]! We’re so glad to hear you had such a …" at bounding box center [1209, 594] width 463 height 87
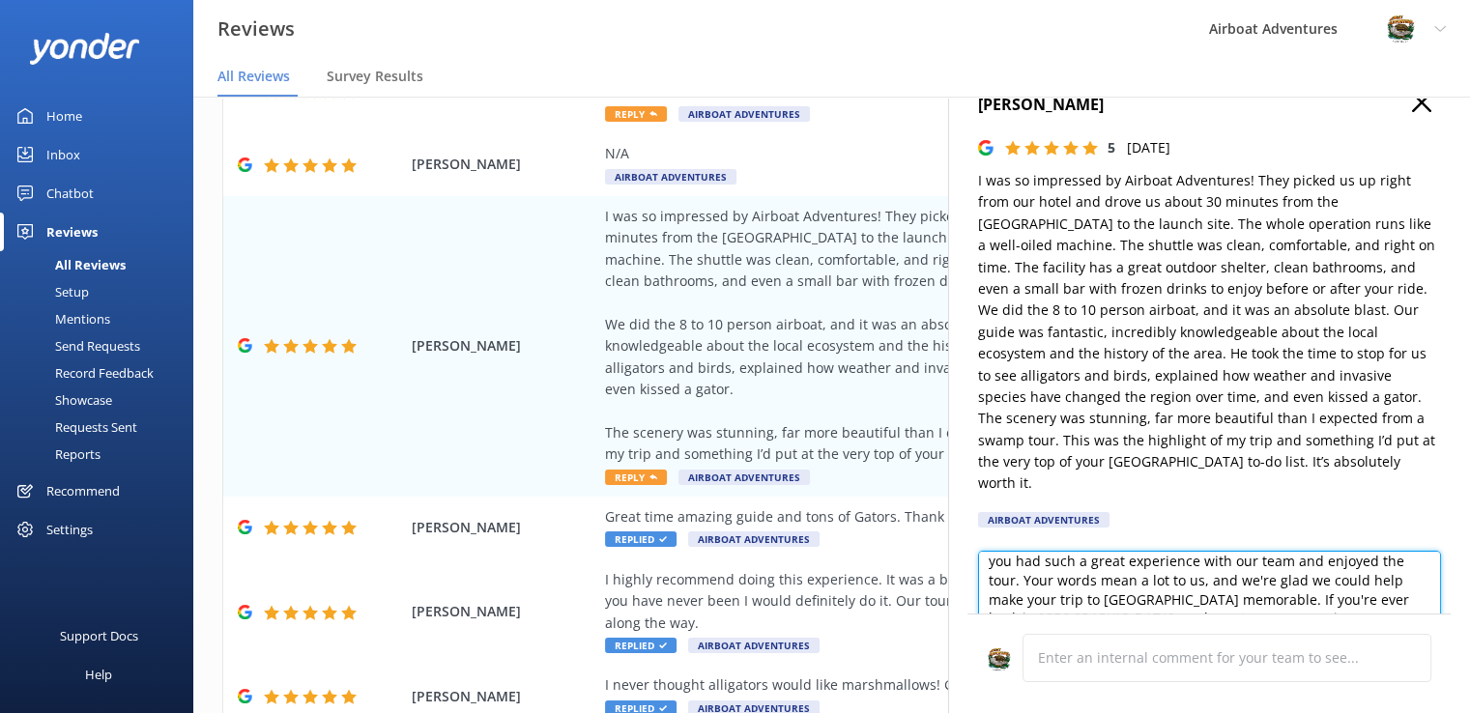
drag, startPoint x: 1300, startPoint y: 600, endPoint x: 978, endPoint y: 599, distance: 321.8
click at [978, 599] on textarea "This is an awesome review, [PERSON_NAME]! We’re so glad to hear you had such a …" at bounding box center [1209, 594] width 463 height 87
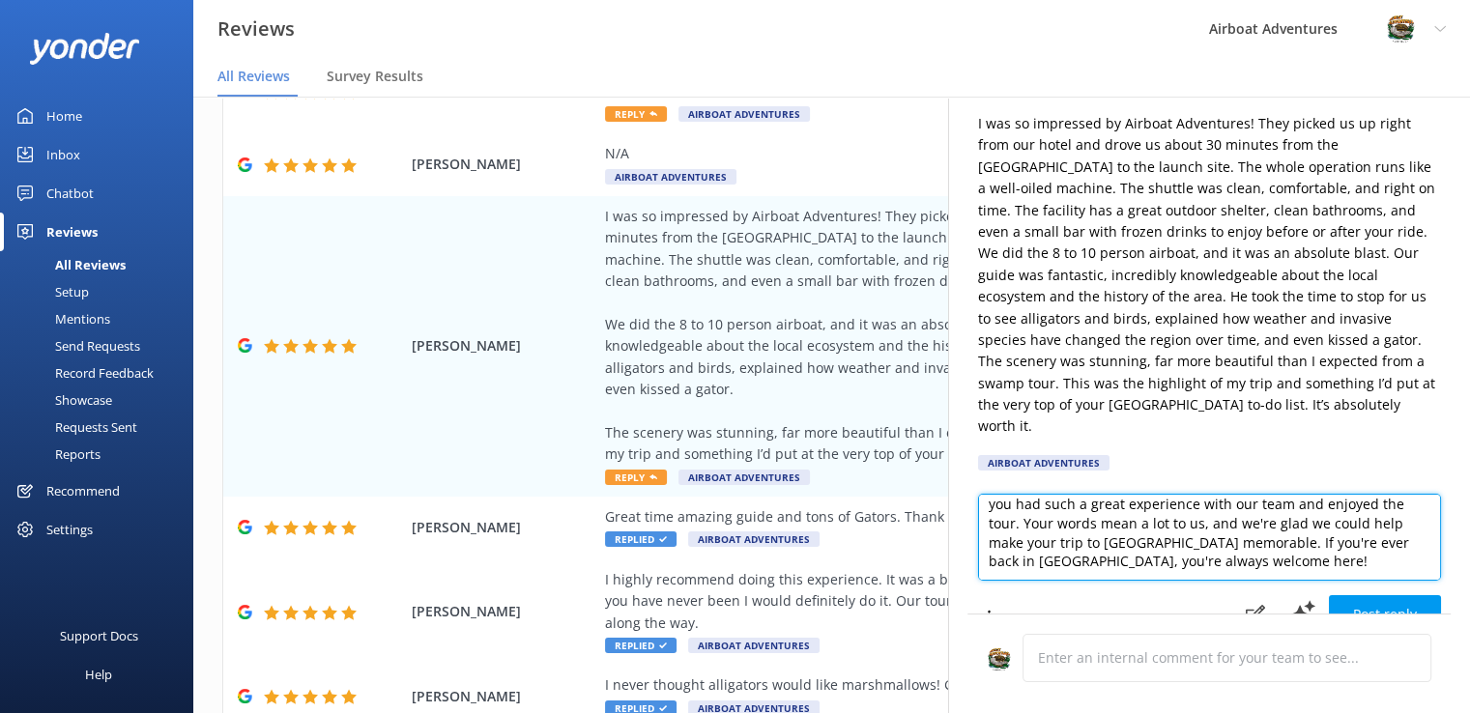
scroll to position [92, 0]
type textarea "This is an awesome review, [PERSON_NAME]! We’re so glad to hear you had such a …"
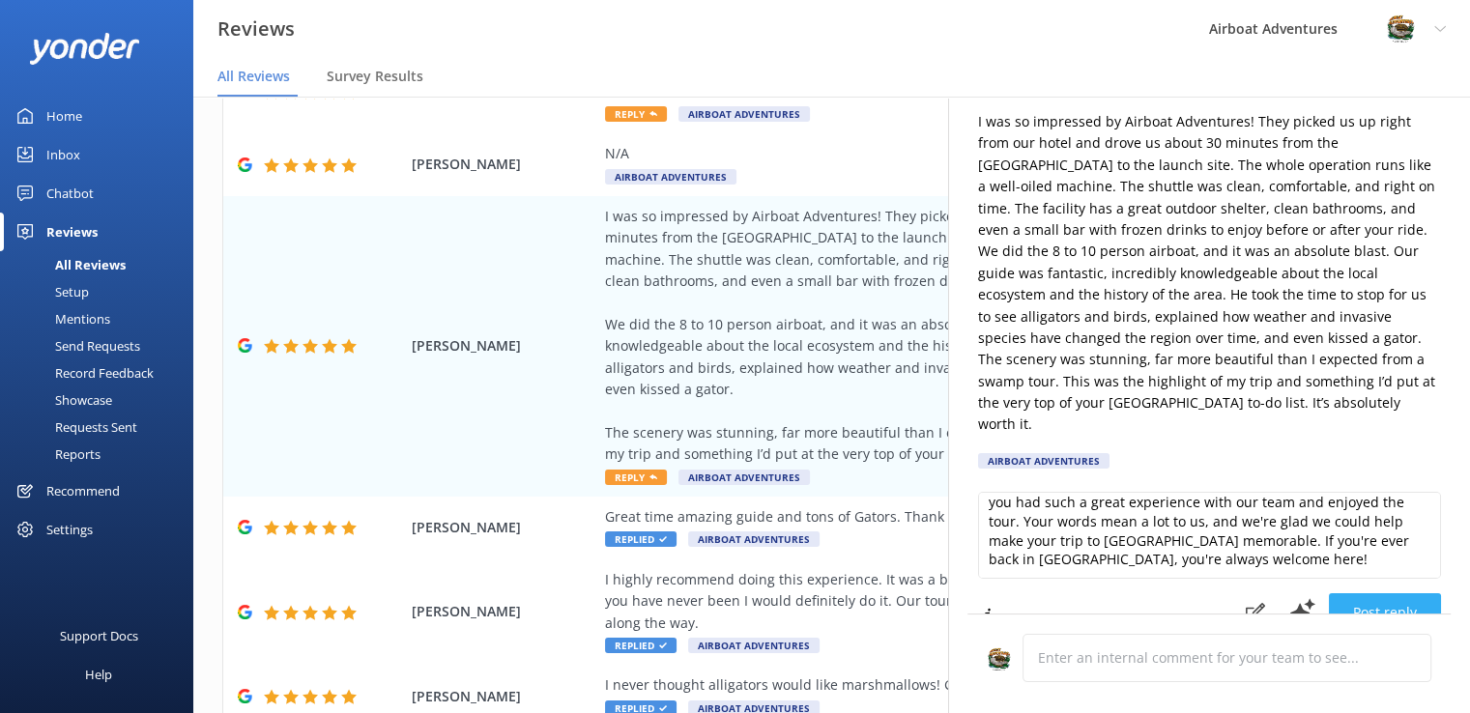
click at [1339, 601] on button "Post reply" at bounding box center [1385, 612] width 112 height 39
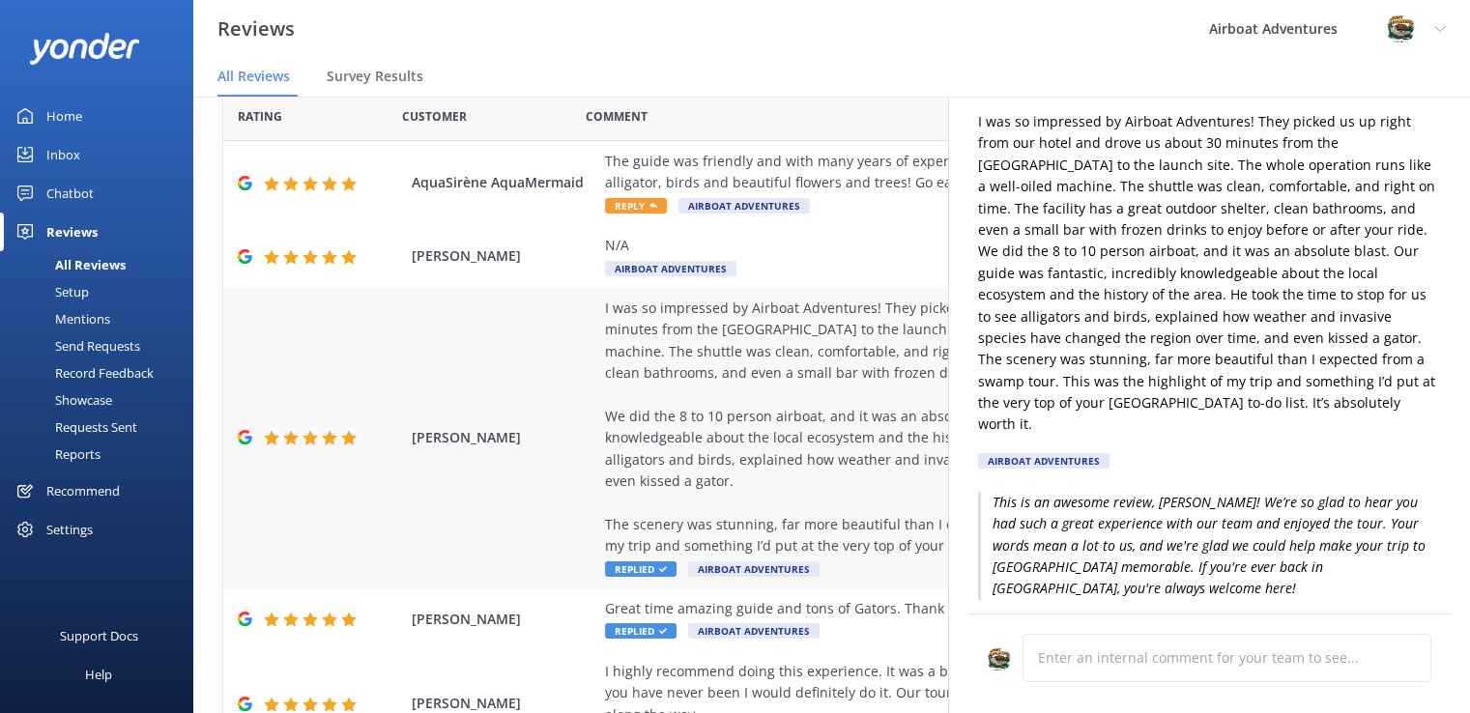
scroll to position [0, 0]
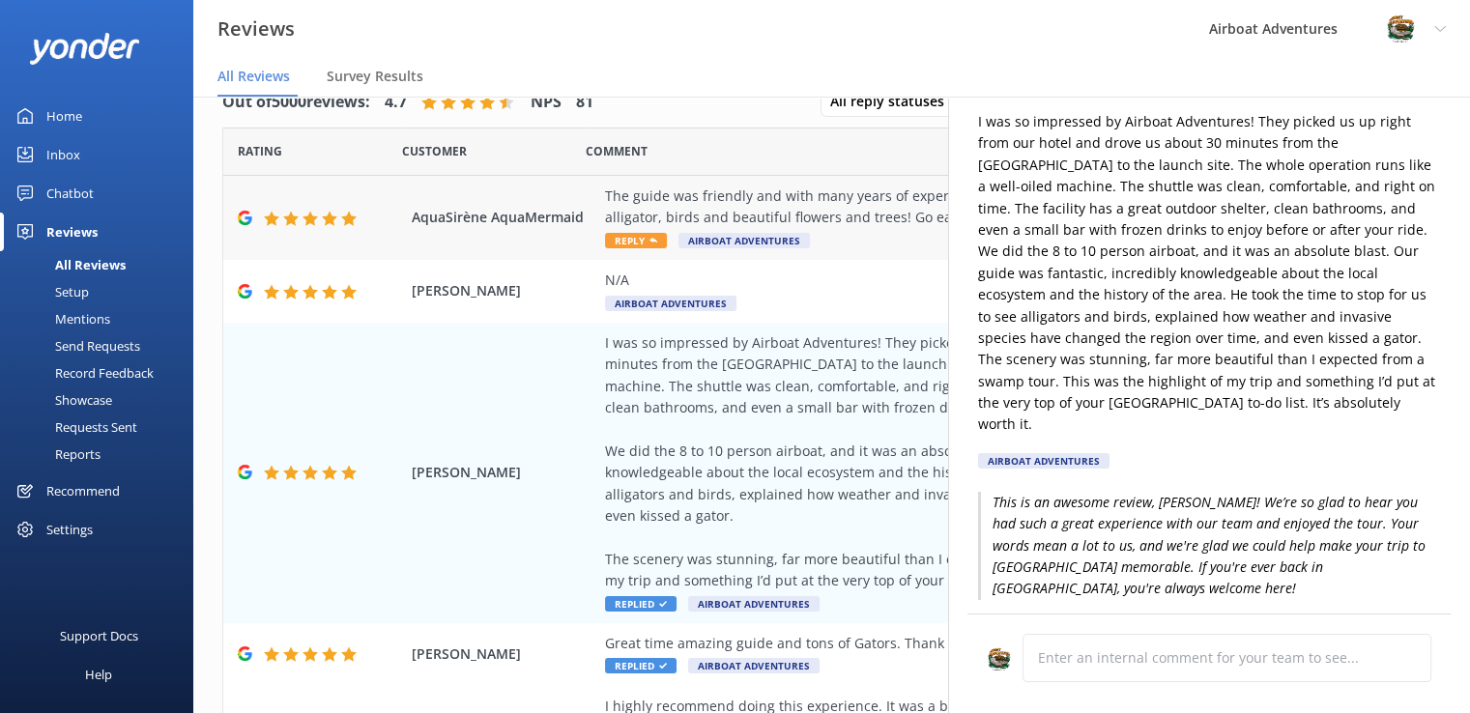
click at [626, 241] on span "Reply" at bounding box center [636, 240] width 62 height 15
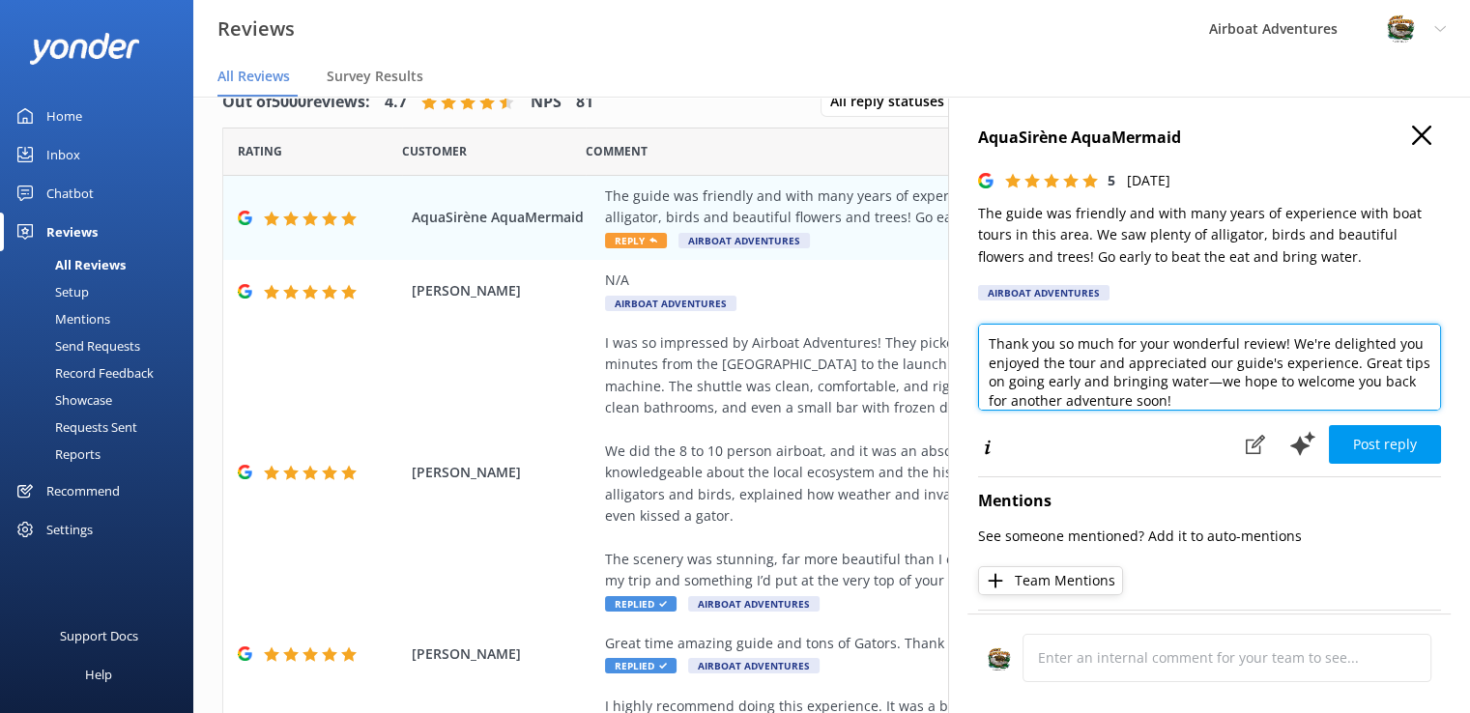
click at [1278, 345] on textarea "Thank you so much for your wonderful review! We're delighted you enjoyed the to…" at bounding box center [1209, 367] width 463 height 87
drag, startPoint x: 1284, startPoint y: 345, endPoint x: 962, endPoint y: 341, distance: 321.8
click at [962, 341] on div "AquaSirène AquaMermaid 5 [DATE] The guide was friendly and with many years of e…" at bounding box center [1209, 453] width 522 height 713
click at [1085, 346] on textarea "We're delighted you enjoyed the tour and appreciated our guide's experience. Gr…" at bounding box center [1209, 367] width 463 height 87
click at [1057, 367] on textarea "We're happy that you enjoyed the tour and appreciated our guide's experience. G…" at bounding box center [1209, 367] width 463 height 87
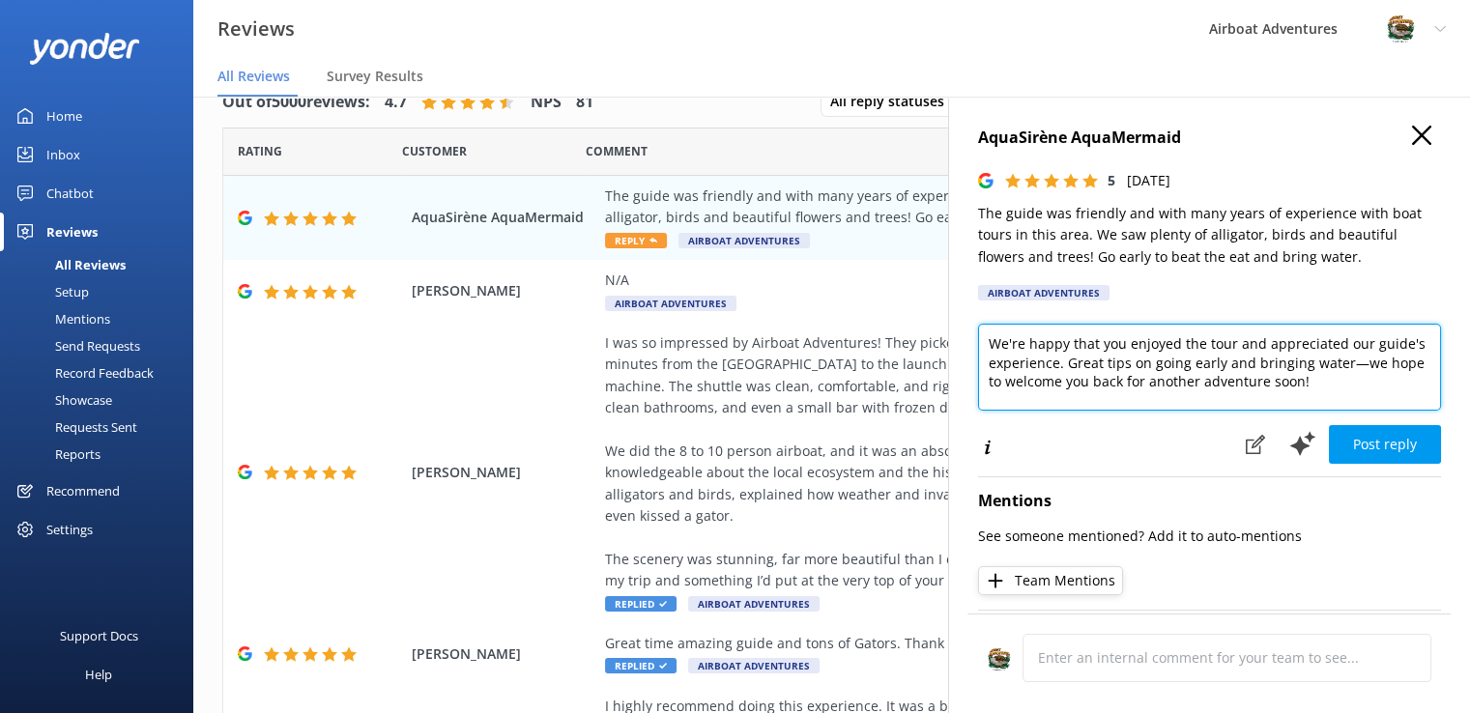
click at [1060, 365] on textarea "We're happy that you enjoyed the tour and appreciated our guide's experience. G…" at bounding box center [1209, 367] width 463 height 87
drag, startPoint x: 1355, startPoint y: 365, endPoint x: 1059, endPoint y: 366, distance: 295.7
click at [1059, 366] on textarea "We're happy that you enjoyed the tour and appreciated our guide's experience! G…" at bounding box center [1209, 367] width 463 height 87
drag, startPoint x: 1065, startPoint y: 366, endPoint x: 1359, endPoint y: 357, distance: 294.9
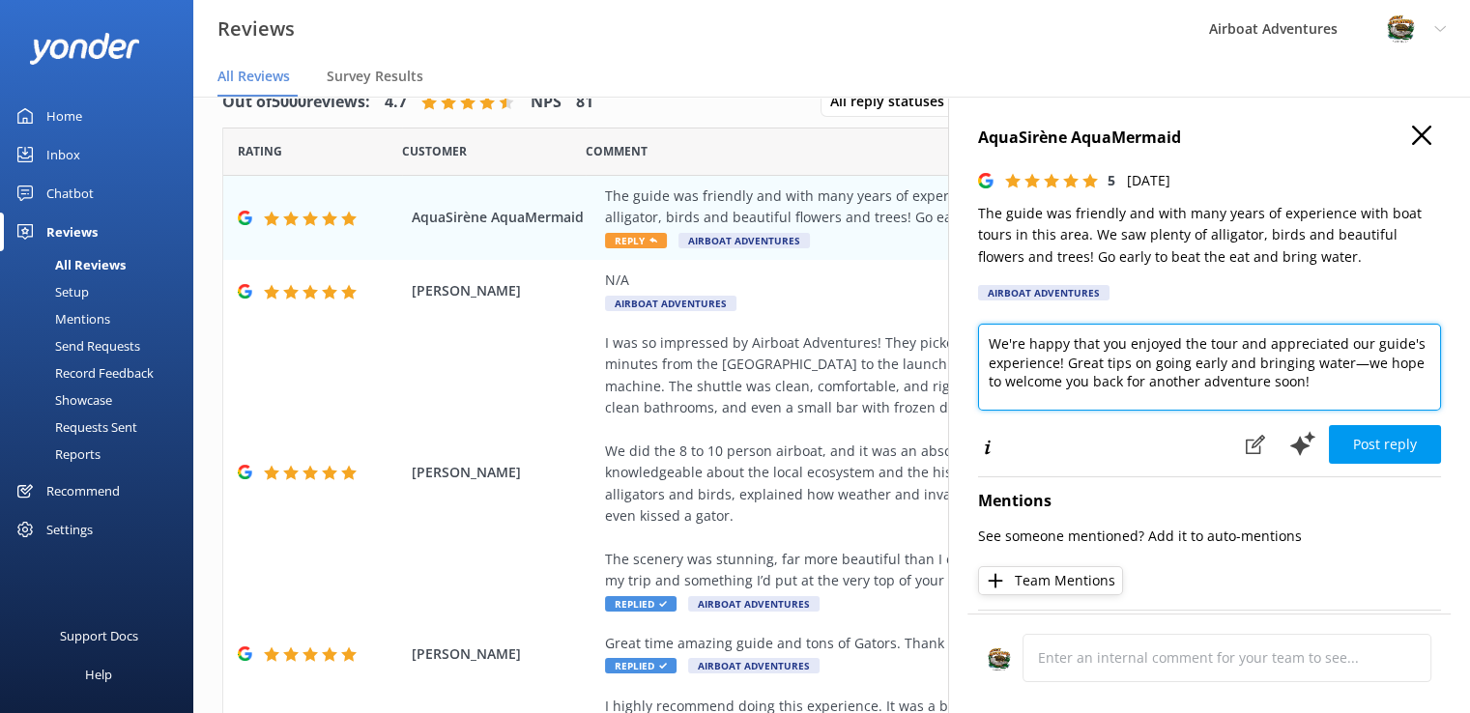
click at [1359, 357] on textarea "We're happy that you enjoyed the tour and appreciated our guide's experience! G…" at bounding box center [1209, 367] width 463 height 87
click at [1353, 368] on textarea "We're happy that you enjoyed the tour and appreciated our guide's experience! T…" at bounding box center [1209, 367] width 463 height 87
click at [1371, 389] on textarea "We're happy that you enjoyed the tour and appreciated our guide's experience! T…" at bounding box center [1209, 367] width 463 height 87
click at [1260, 382] on textarea "We're happy that you enjoyed the tour and appreciated our guide's experience! T…" at bounding box center [1209, 367] width 463 height 87
click at [1254, 388] on textarea "We're happy that you enjoyed the tour and appreciated our guide's experience! T…" at bounding box center [1209, 367] width 463 height 87
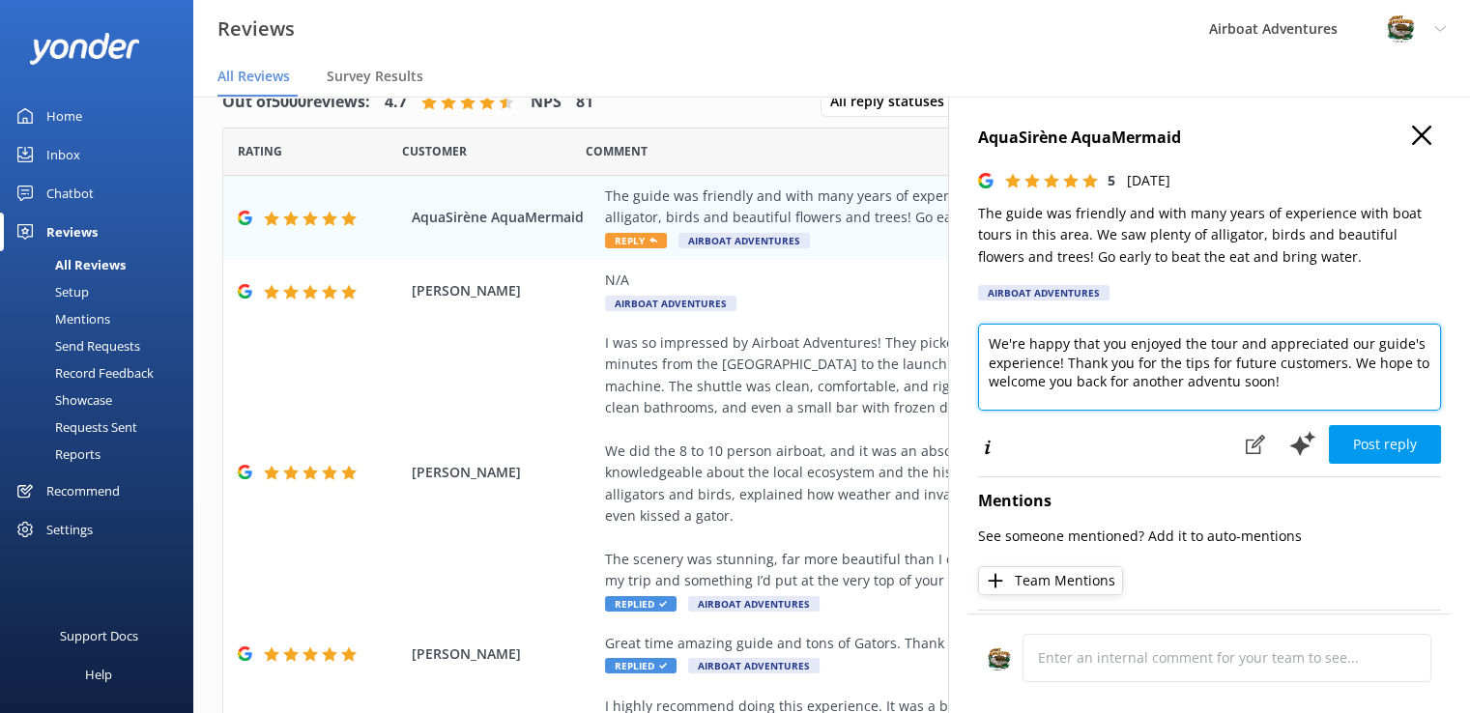
click at [1283, 386] on textarea "We're happy that you enjoyed the tour and appreciated our guide's experience! T…" at bounding box center [1209, 367] width 463 height 87
type textarea "We're happy that you enjoyed the tour and appreciated our guide's experience! T…"
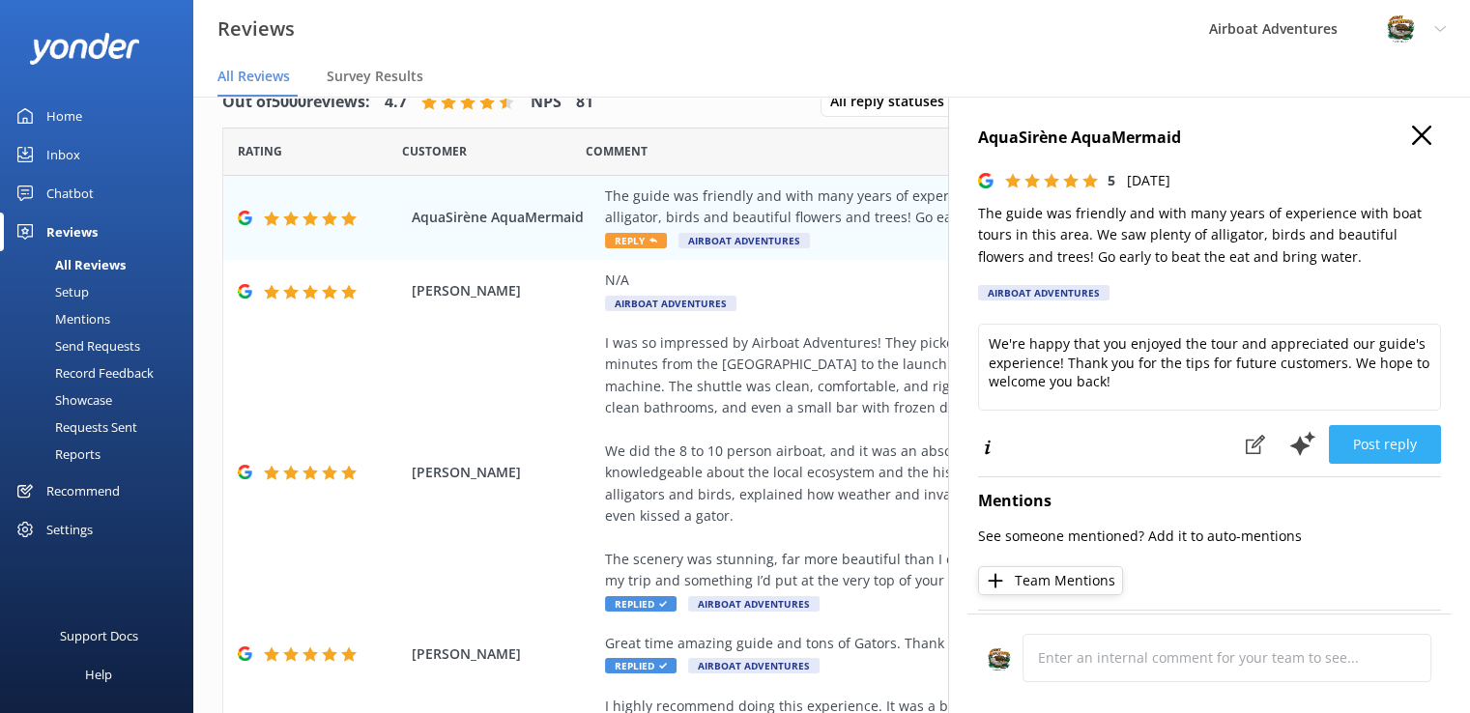
click at [1364, 453] on button "Post reply" at bounding box center [1385, 444] width 112 height 39
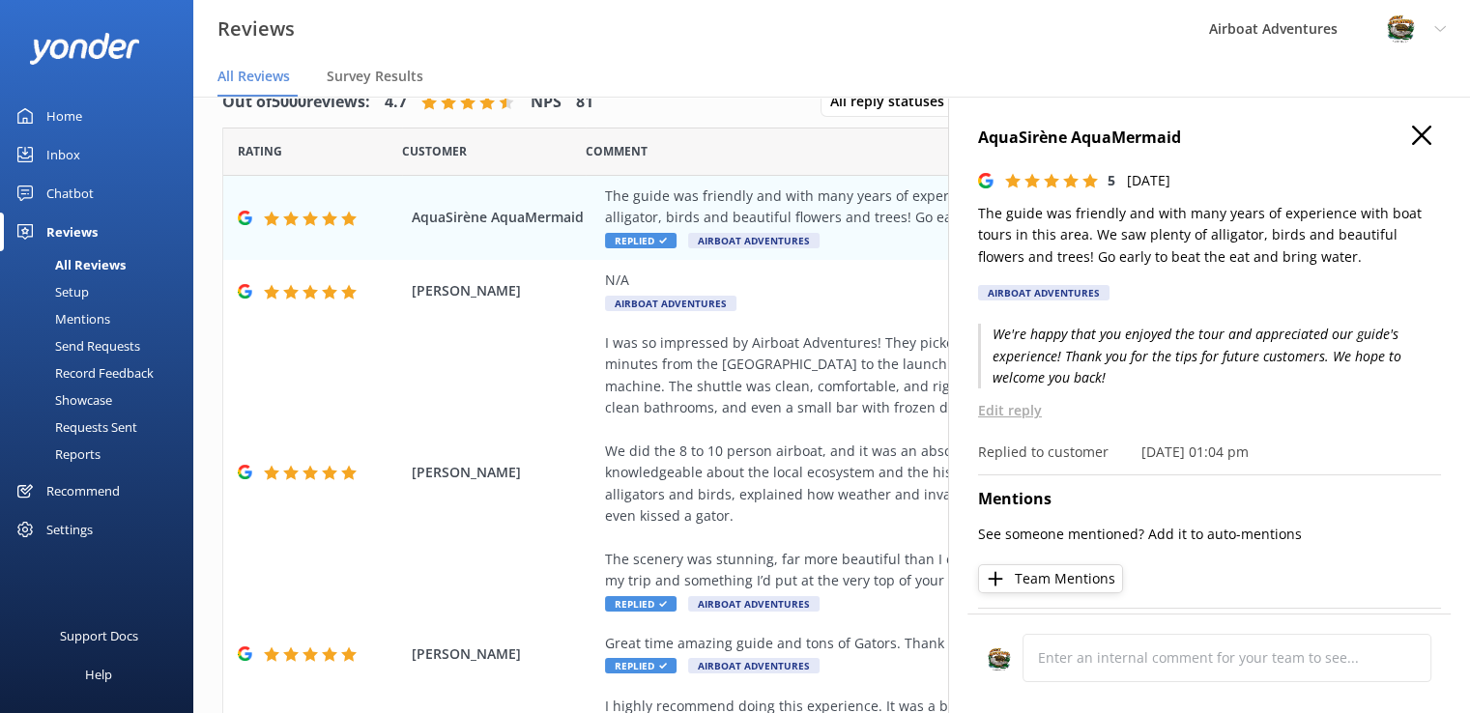
click at [1415, 132] on icon "button" at bounding box center [1421, 135] width 19 height 19
